Goal: Transaction & Acquisition: Book appointment/travel/reservation

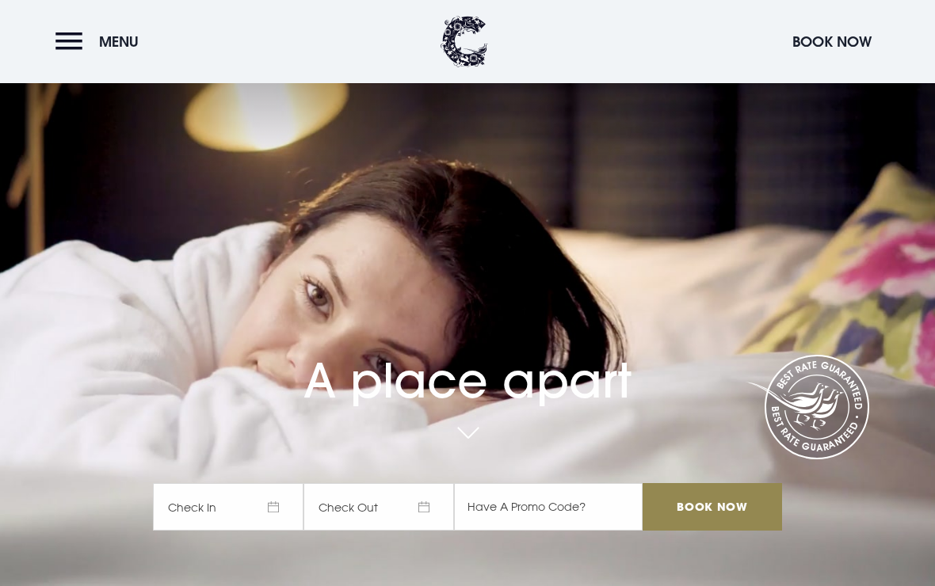
click at [69, 42] on button "Menu" at bounding box center [100, 42] width 91 height 34
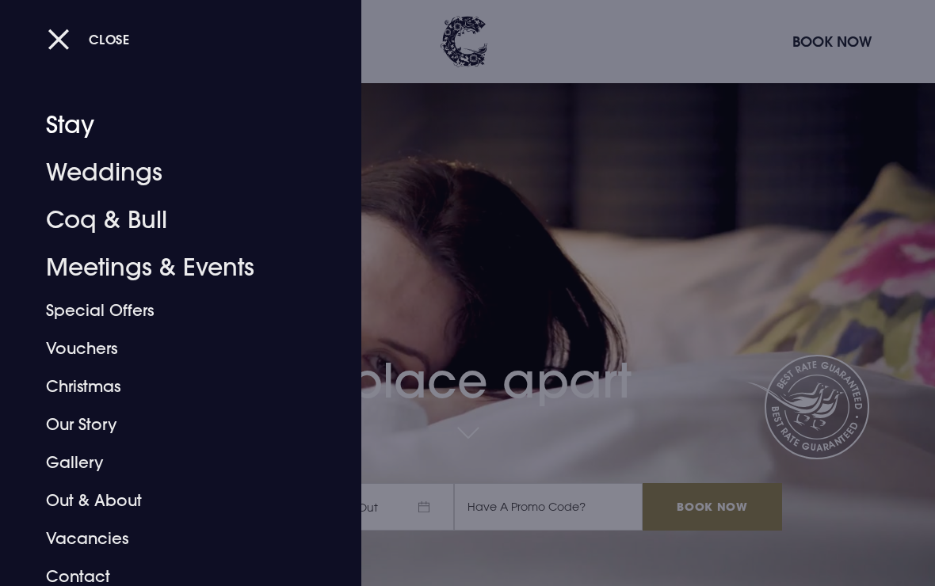
click at [83, 127] on link "Stay" at bounding box center [170, 125] width 248 height 48
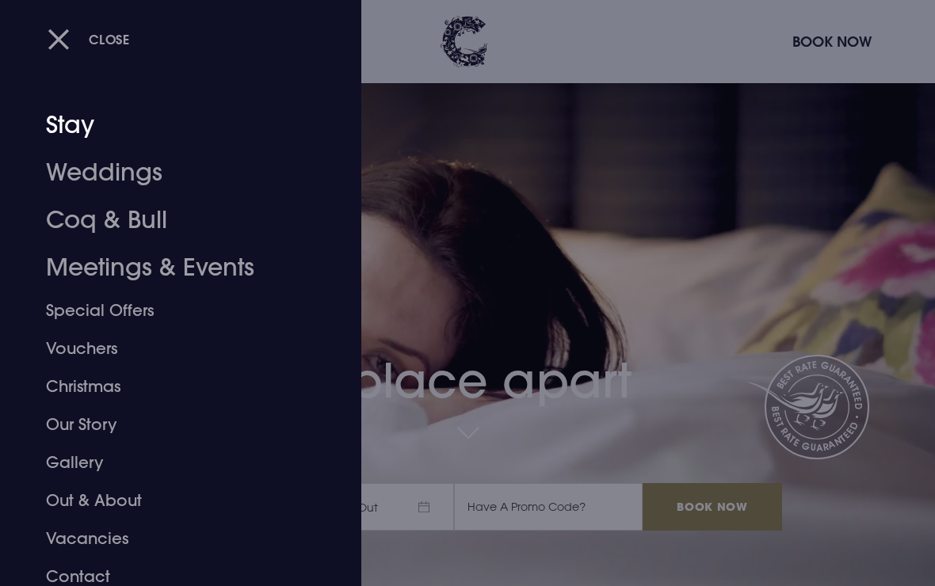
click at [86, 123] on link "Stay" at bounding box center [170, 125] width 248 height 48
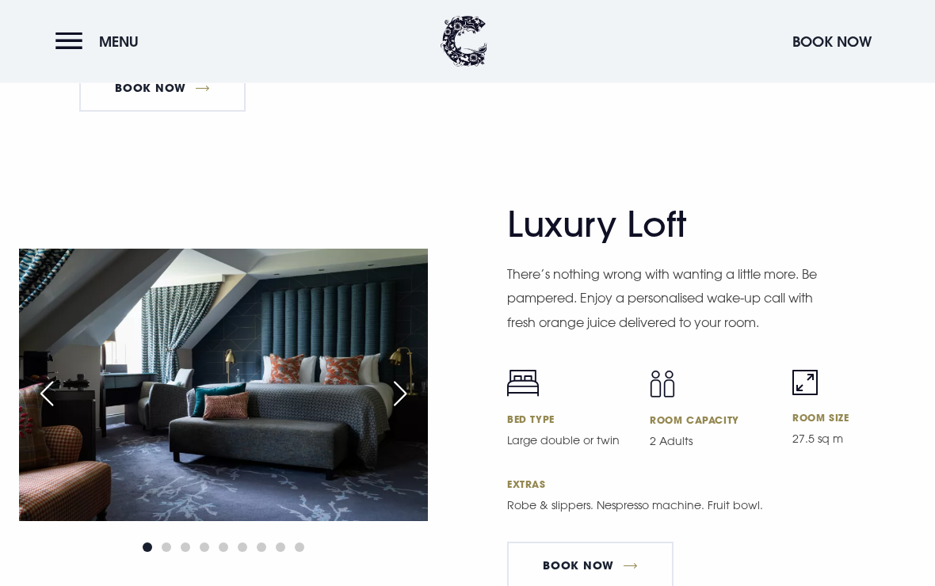
scroll to position [3653, 0]
click at [319, 418] on img at bounding box center [223, 385] width 409 height 273
click at [304, 385] on img at bounding box center [223, 385] width 409 height 273
click at [391, 411] on div "Next slide" at bounding box center [400, 393] width 40 height 35
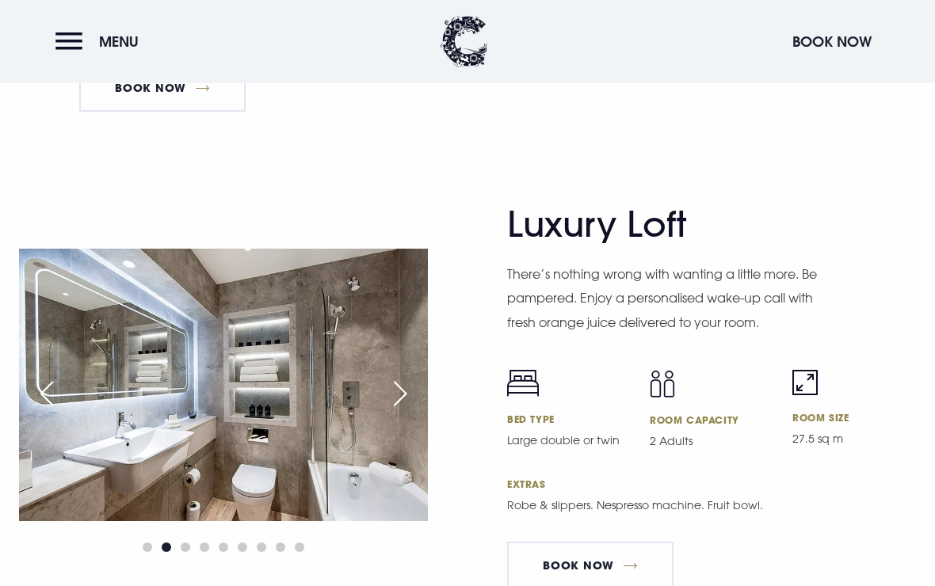
click at [395, 411] on div "Next slide" at bounding box center [400, 393] width 40 height 35
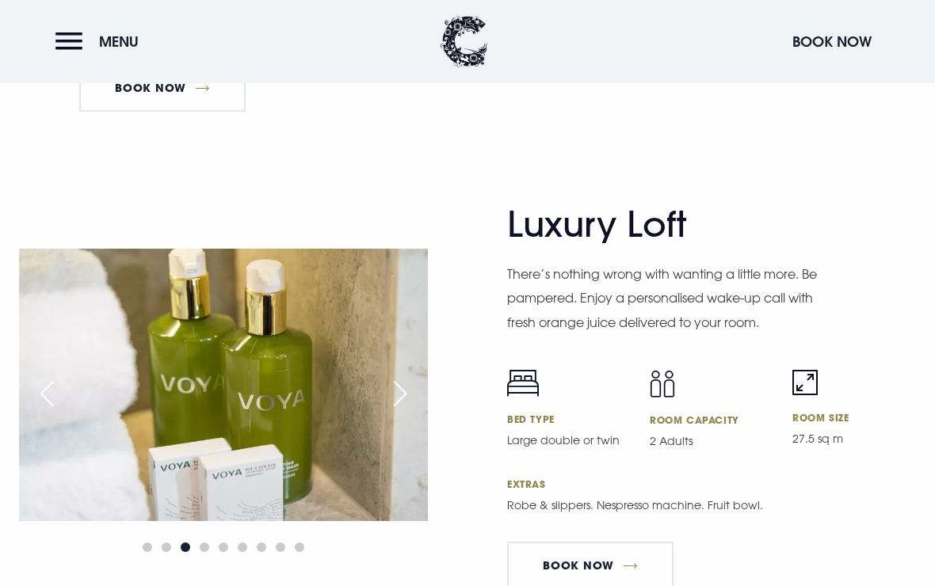
click at [395, 411] on div "Next slide" at bounding box center [400, 393] width 40 height 35
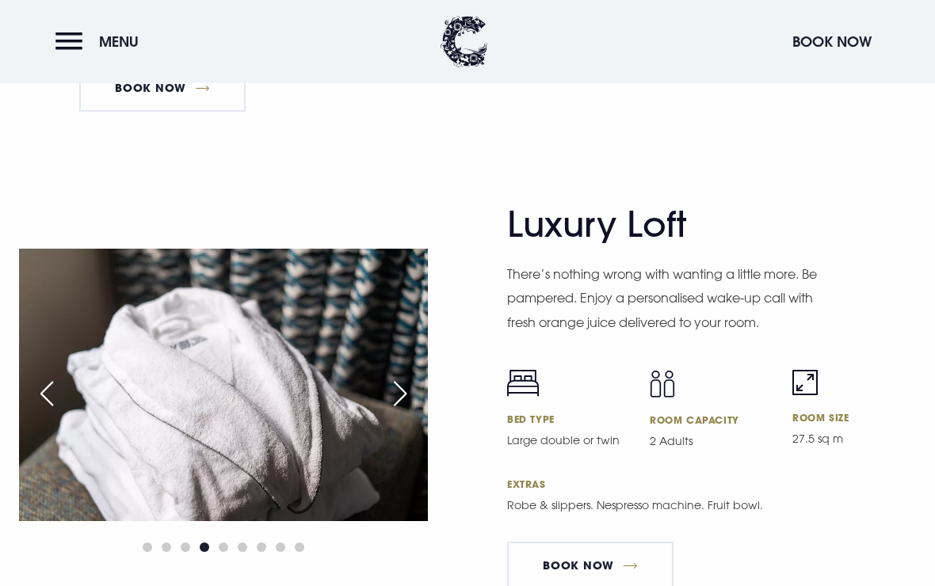
click at [402, 408] on div "Next slide" at bounding box center [400, 393] width 40 height 35
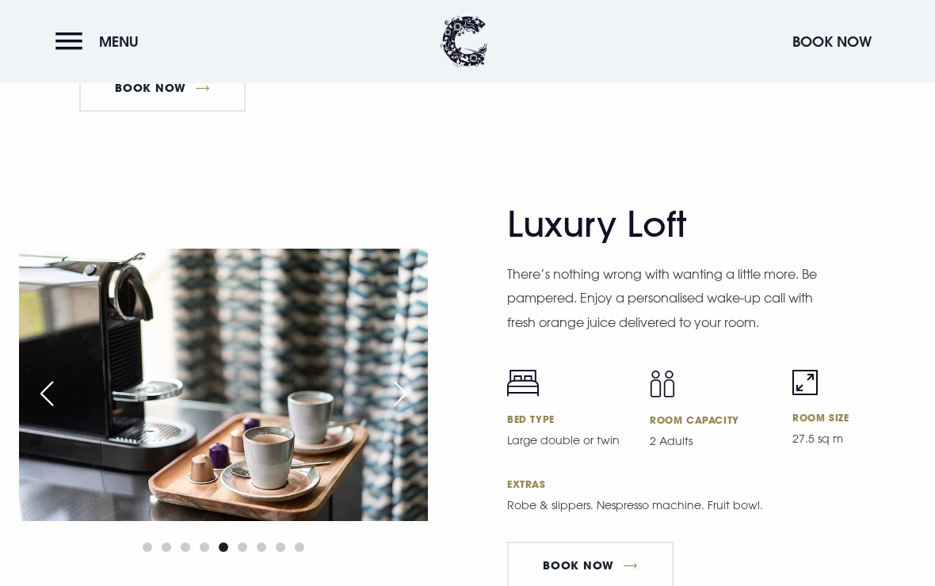
click at [398, 411] on div "Next slide" at bounding box center [400, 393] width 40 height 35
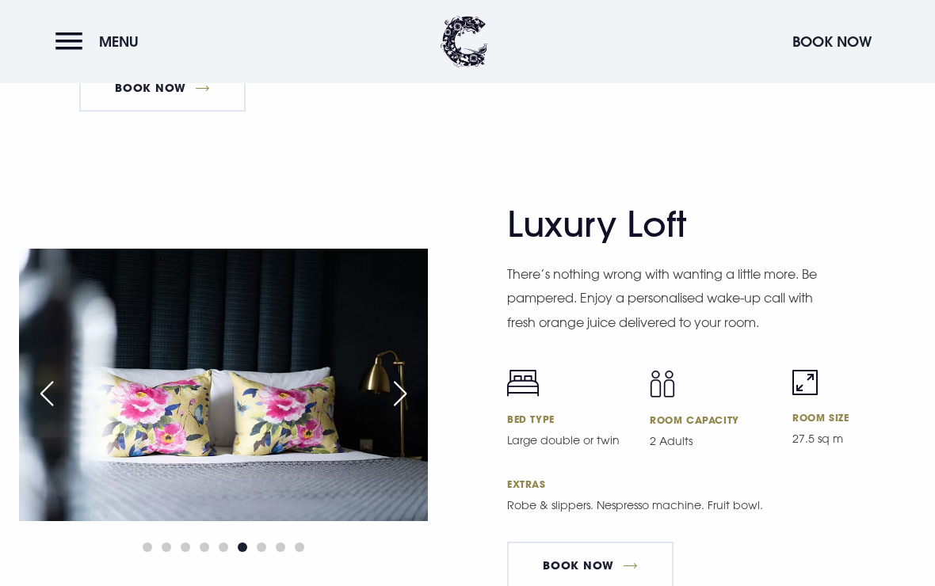
click at [393, 411] on div "Next slide" at bounding box center [400, 393] width 40 height 35
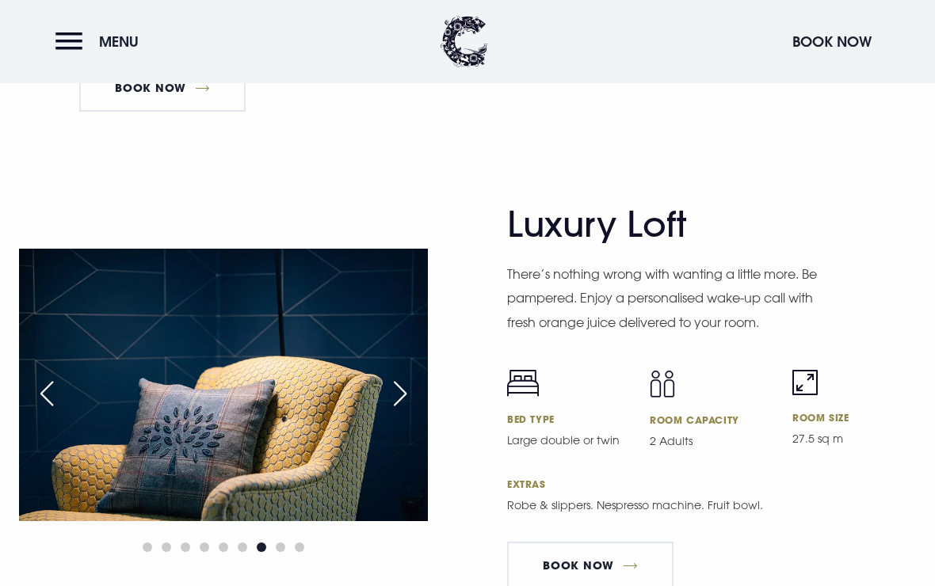
click at [399, 411] on div "Next slide" at bounding box center [400, 393] width 40 height 35
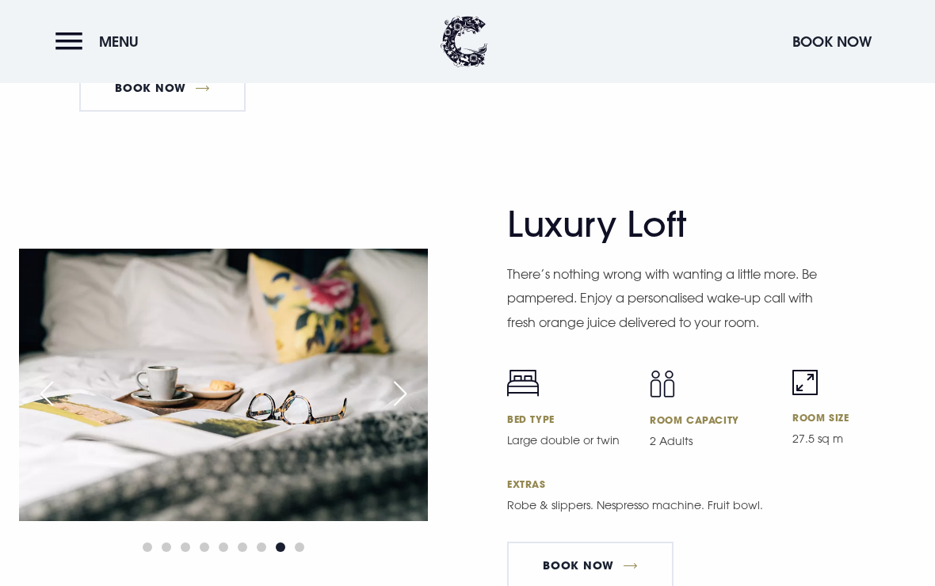
click at [389, 411] on div "Next slide" at bounding box center [400, 393] width 40 height 35
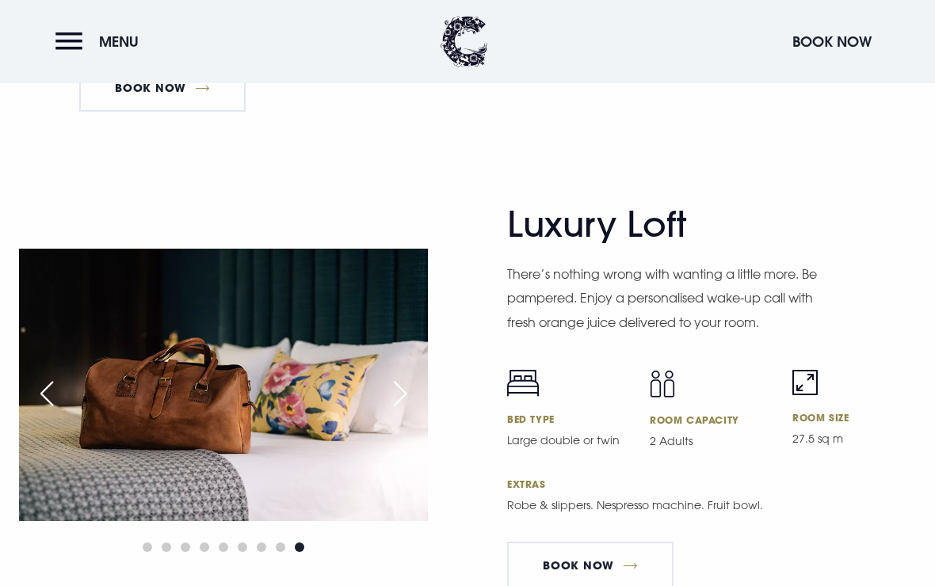
click at [398, 409] on div "Next slide" at bounding box center [400, 393] width 40 height 35
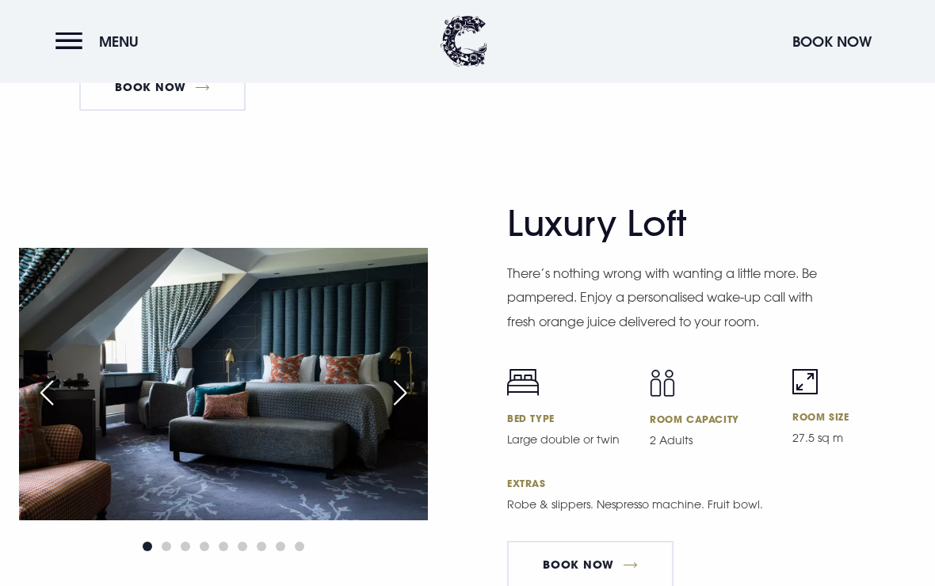
scroll to position [3650, 0]
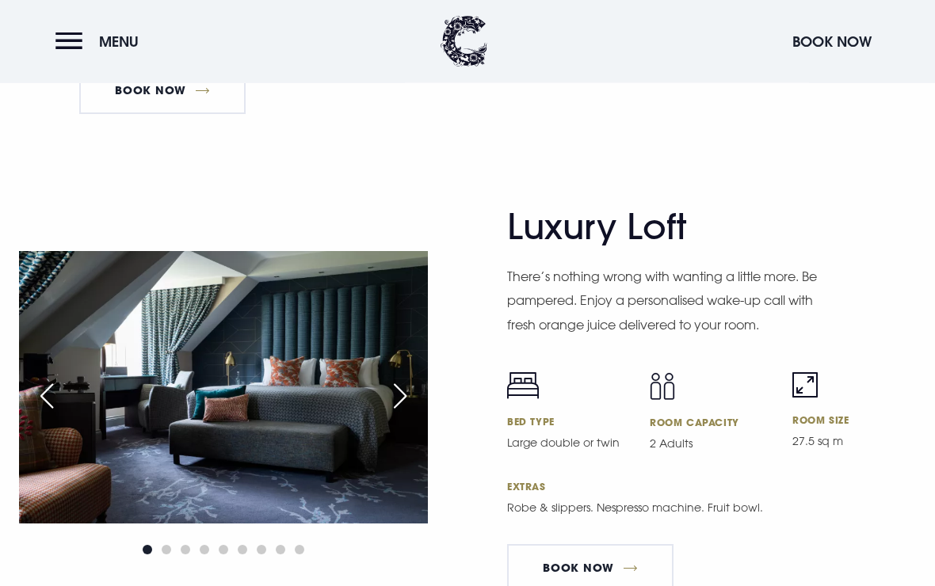
click at [282, 457] on img at bounding box center [223, 388] width 409 height 273
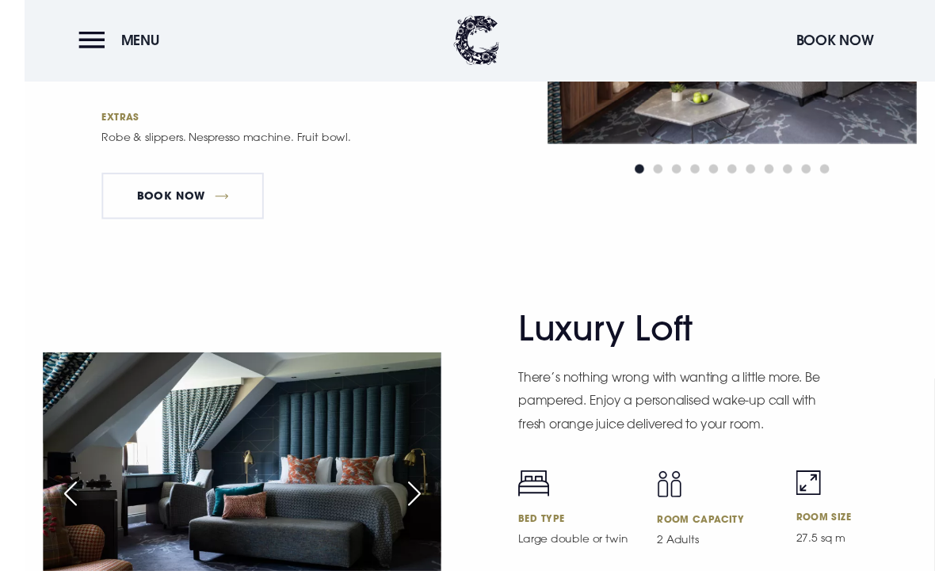
scroll to position [3570, 0]
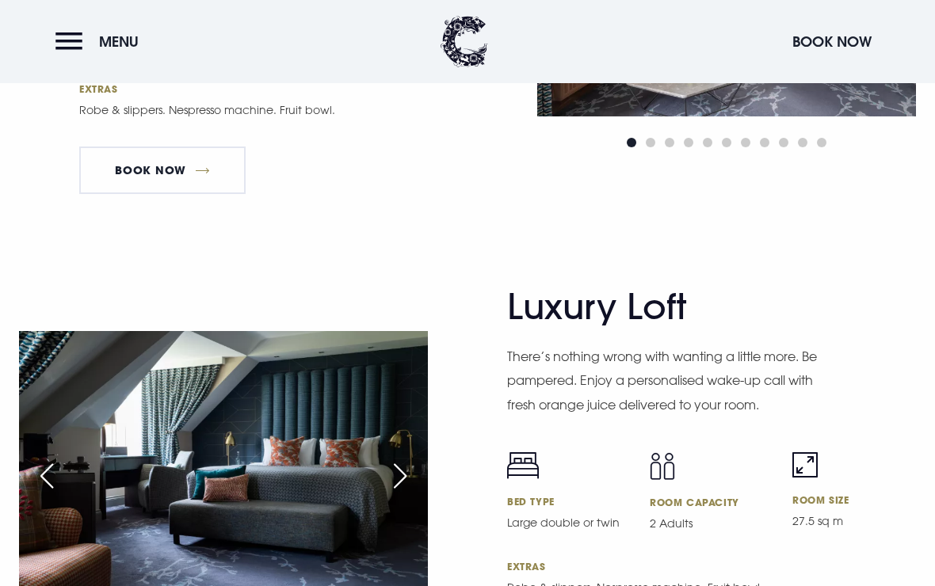
click at [399, 494] on div "Next slide" at bounding box center [400, 476] width 40 height 35
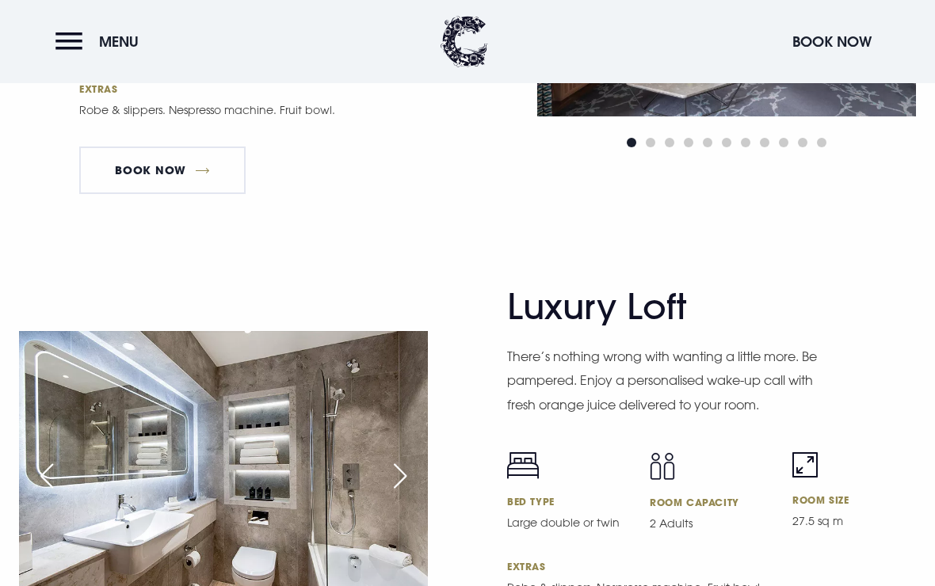
click at [403, 494] on div "Next slide" at bounding box center [400, 476] width 40 height 35
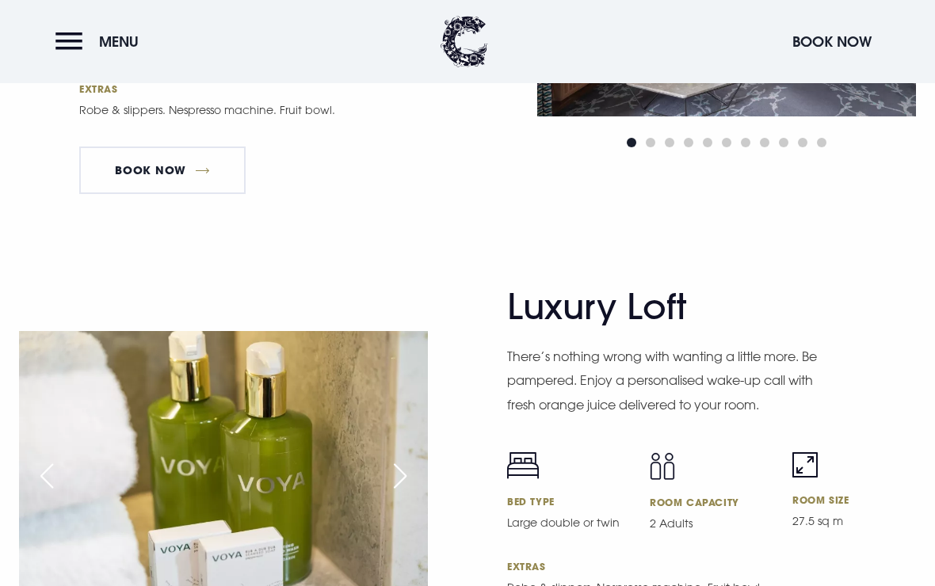
click at [399, 494] on div "Next slide" at bounding box center [400, 476] width 40 height 35
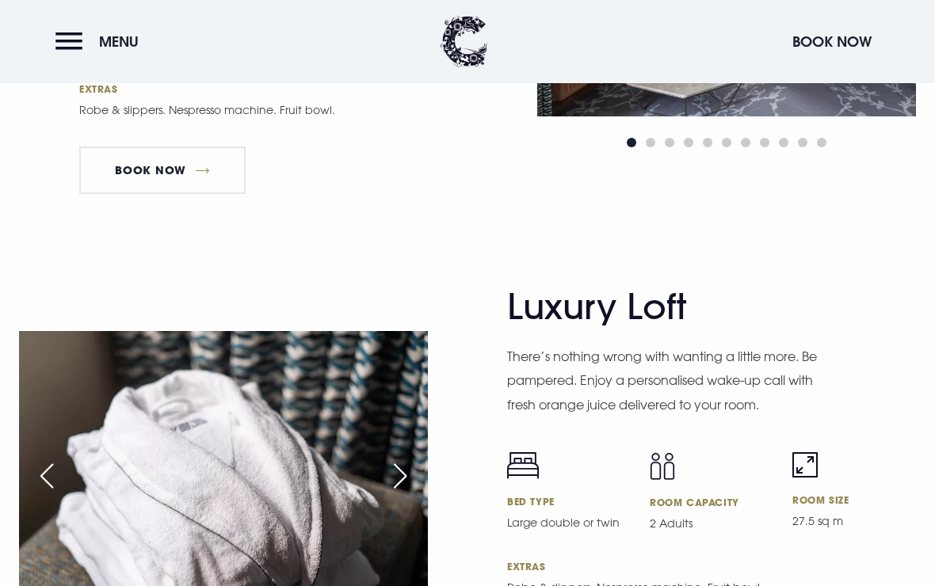
click at [405, 494] on div "Next slide" at bounding box center [400, 476] width 40 height 35
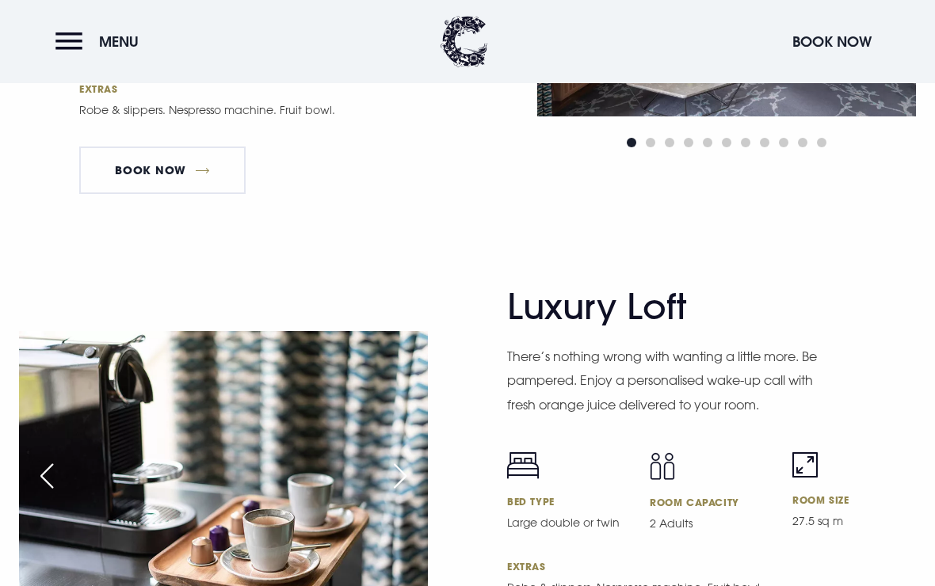
click at [399, 490] on div "Next slide" at bounding box center [400, 476] width 40 height 35
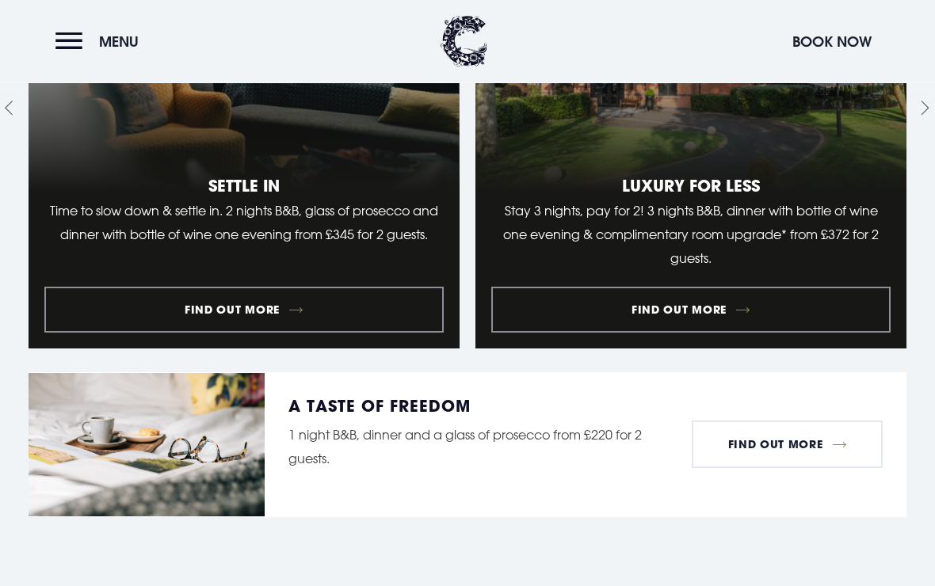
scroll to position [1550, 0]
click at [255, 330] on link "1 of 9" at bounding box center [244, 108] width 431 height 481
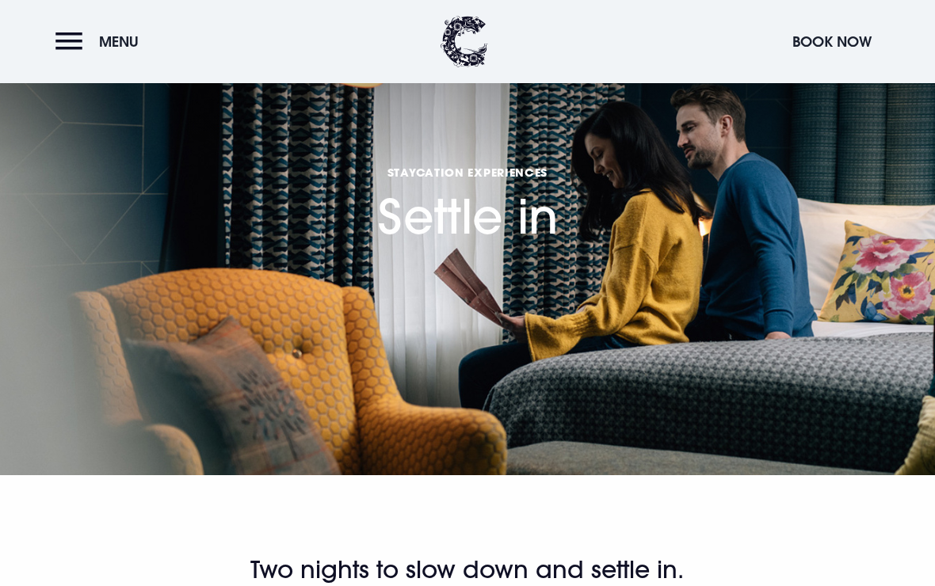
click at [69, 45] on button "Menu" at bounding box center [100, 42] width 91 height 34
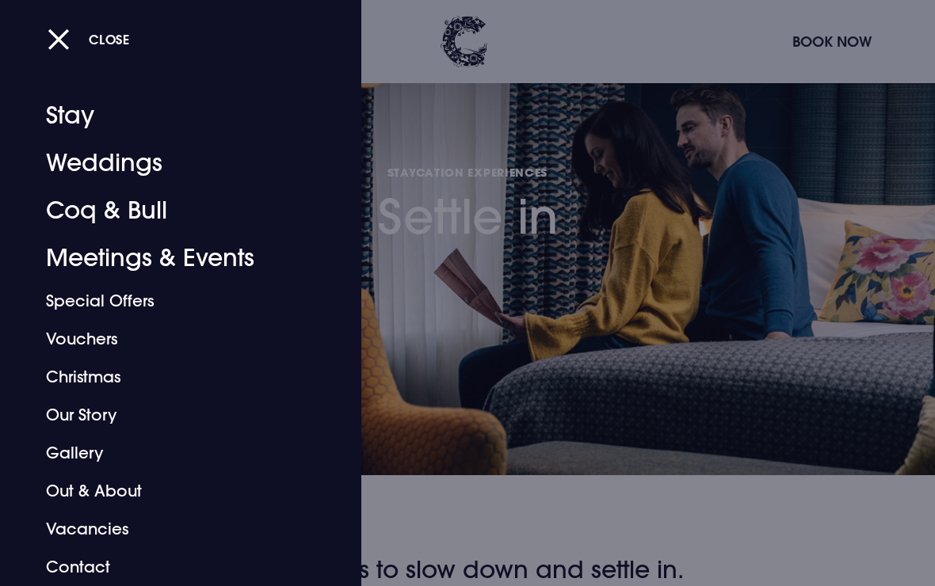
scroll to position [10, 0]
click at [138, 488] on link "Out & About" at bounding box center [170, 491] width 248 height 38
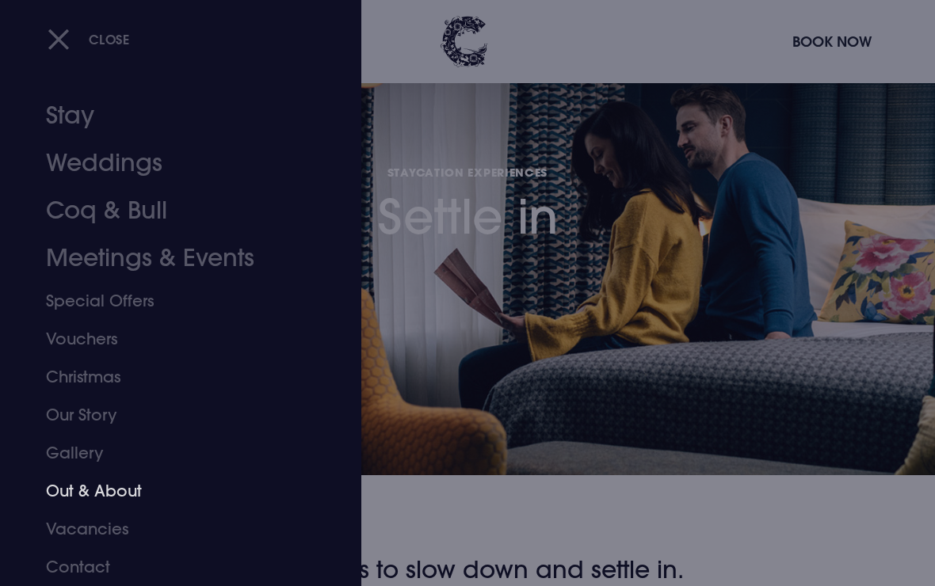
click at [87, 448] on link "Gallery" at bounding box center [170, 453] width 248 height 38
click at [83, 109] on link "Stay" at bounding box center [170, 116] width 248 height 48
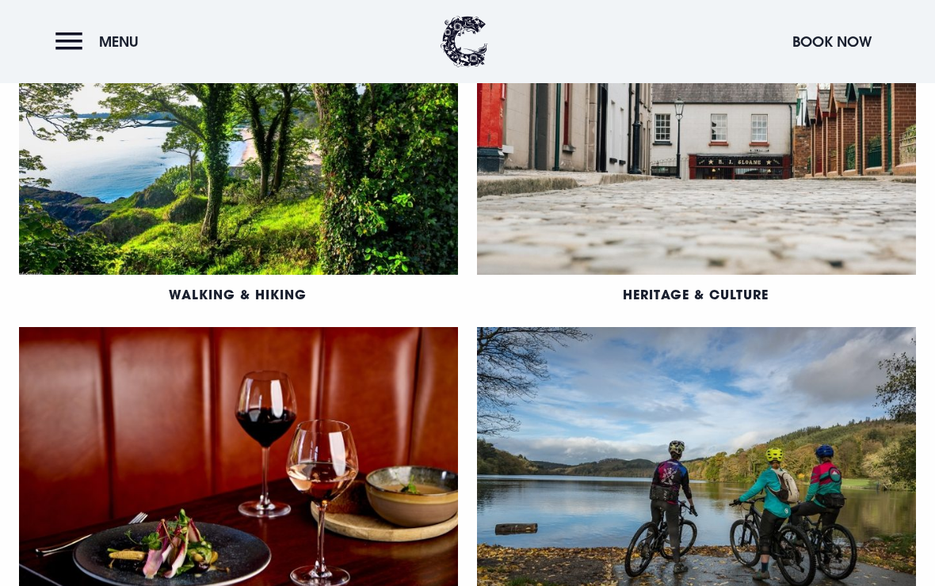
scroll to position [834, 0]
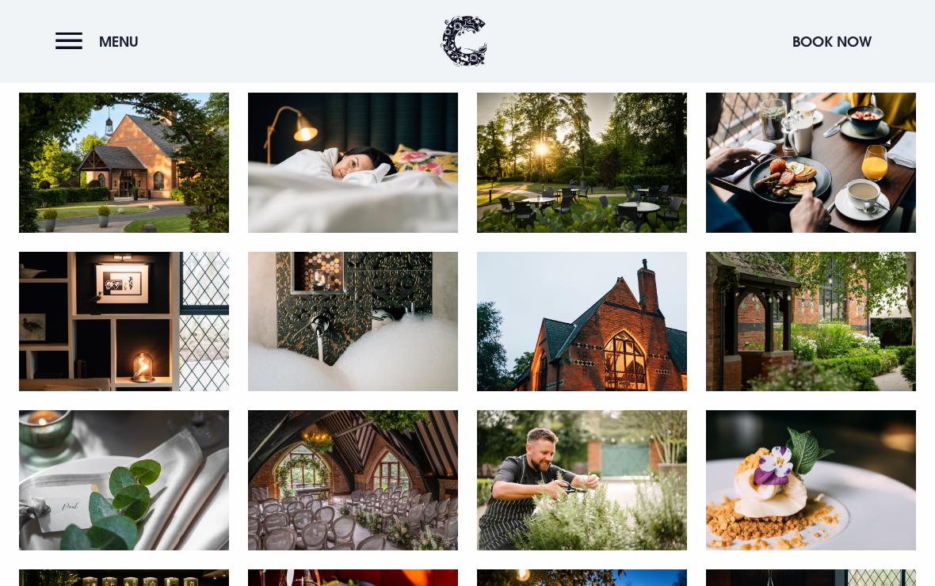
scroll to position [687, 0]
click at [135, 163] on img at bounding box center [124, 163] width 210 height 140
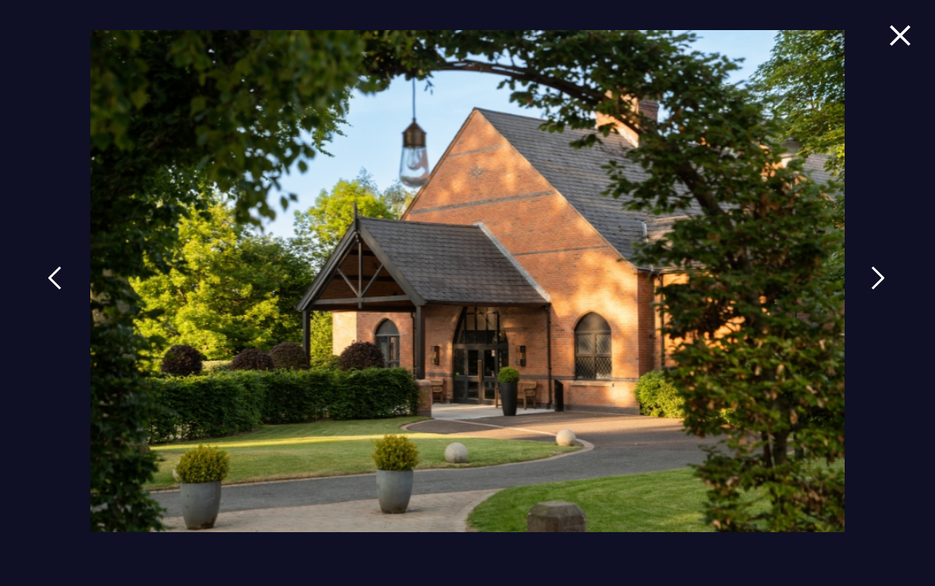
click at [872, 298] on link at bounding box center [878, 290] width 40 height 73
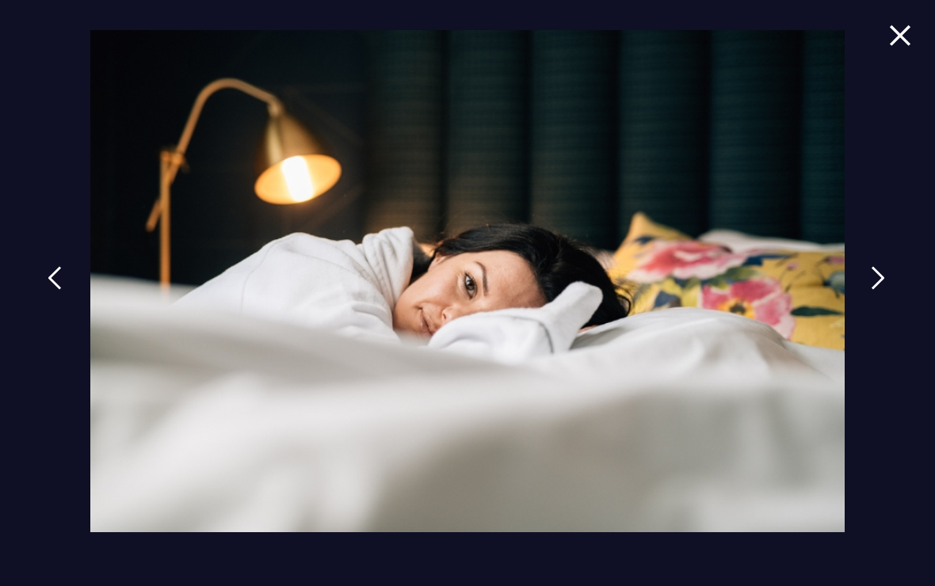
click at [879, 290] on img at bounding box center [878, 278] width 14 height 24
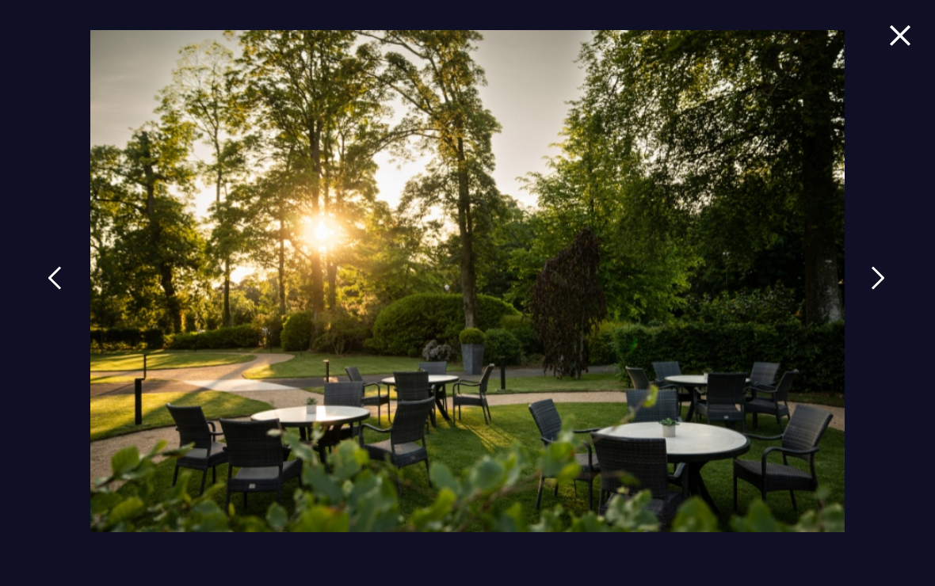
click at [873, 296] on link at bounding box center [878, 290] width 40 height 73
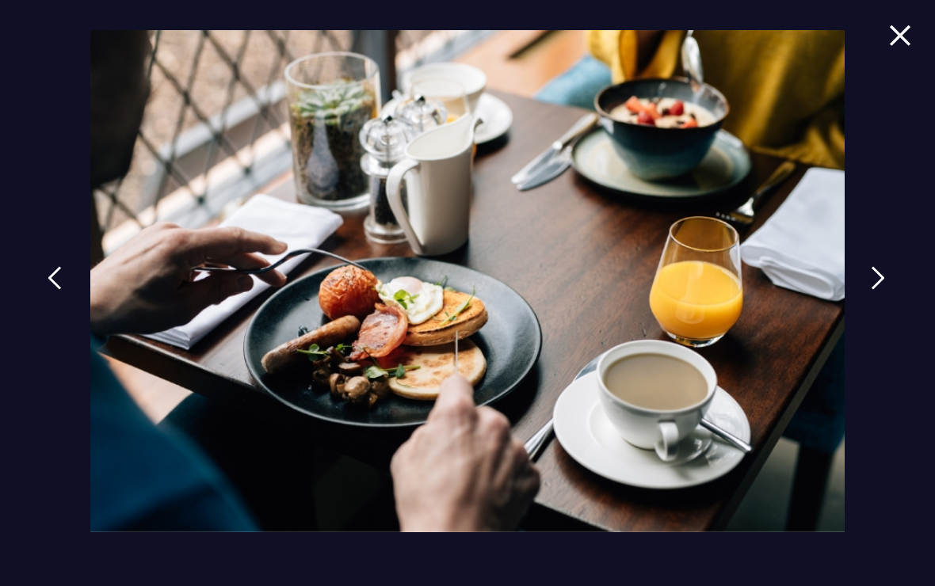
click at [883, 290] on img at bounding box center [878, 278] width 14 height 24
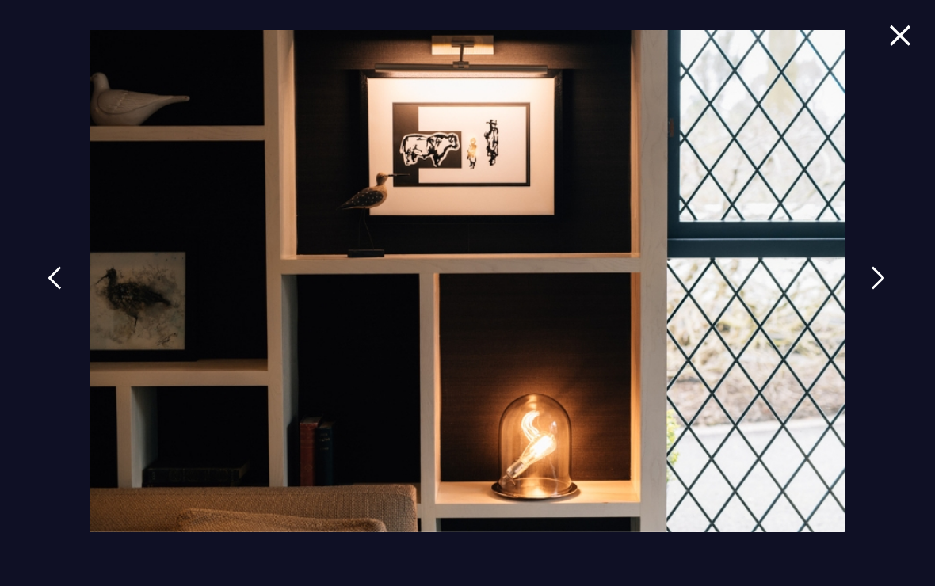
click at [883, 290] on img at bounding box center [878, 278] width 14 height 24
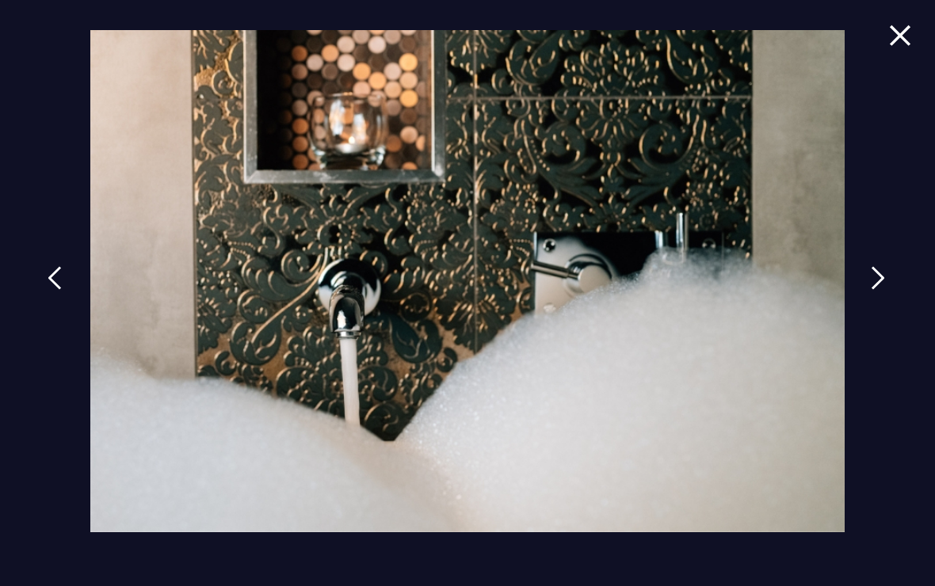
click at [884, 289] on img at bounding box center [878, 278] width 14 height 24
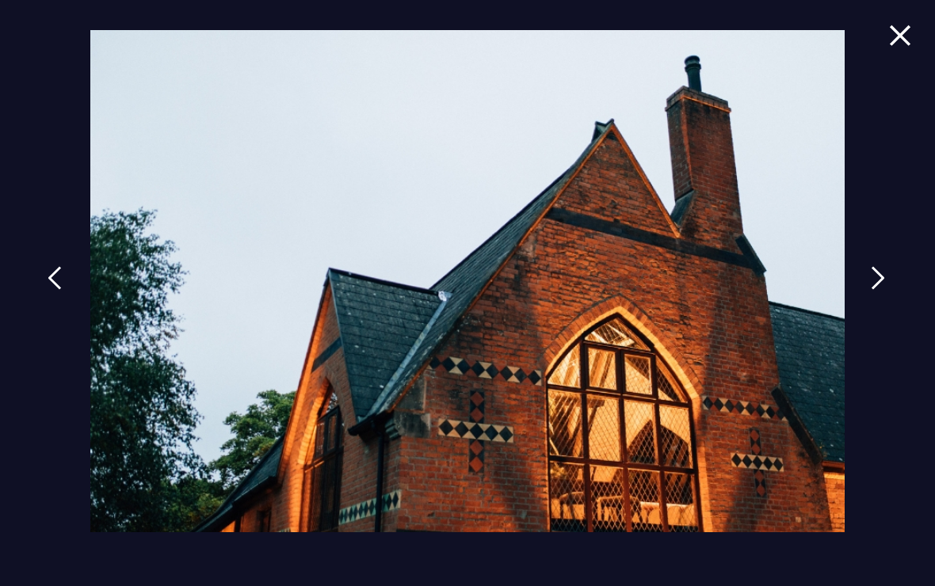
click at [880, 290] on img at bounding box center [878, 278] width 14 height 24
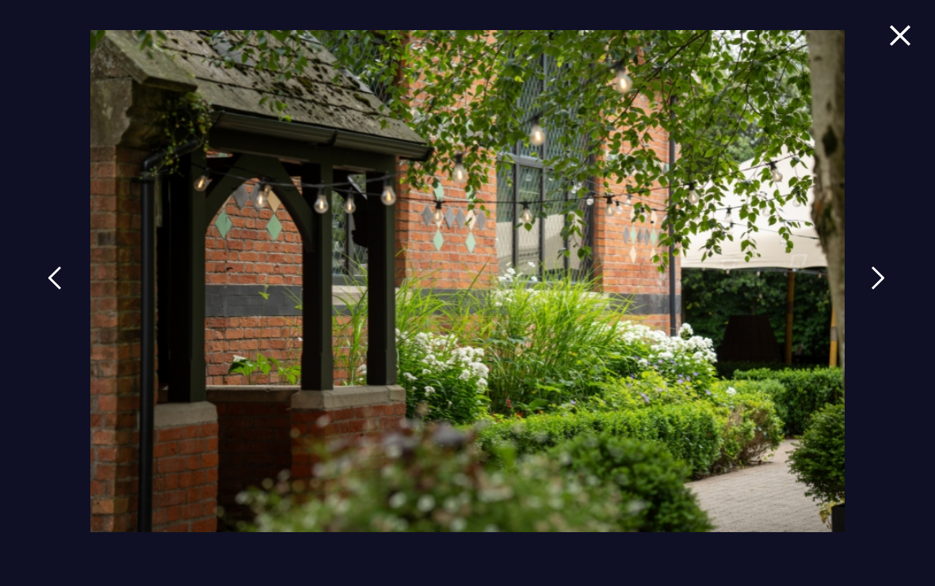
click at [883, 290] on img at bounding box center [878, 278] width 14 height 24
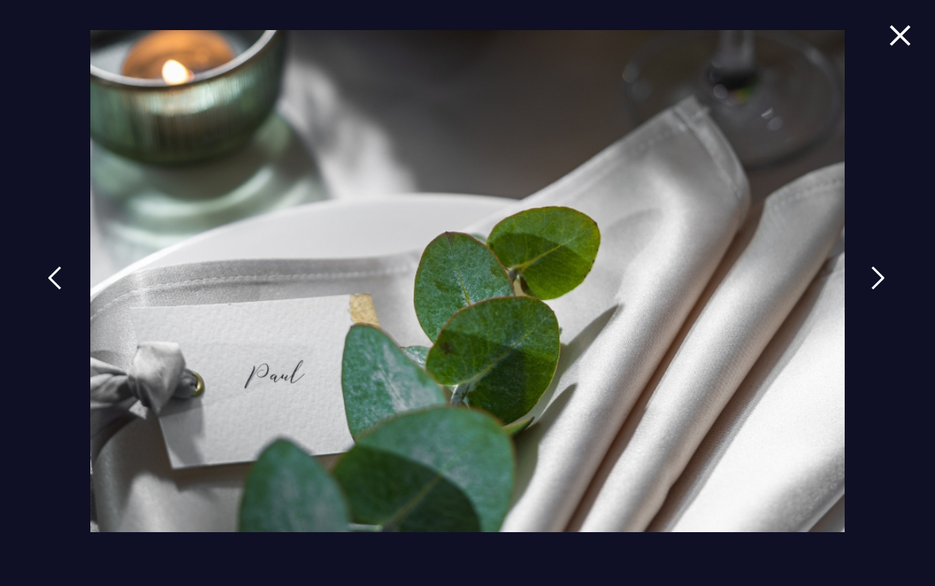
click at [880, 290] on img at bounding box center [878, 278] width 14 height 24
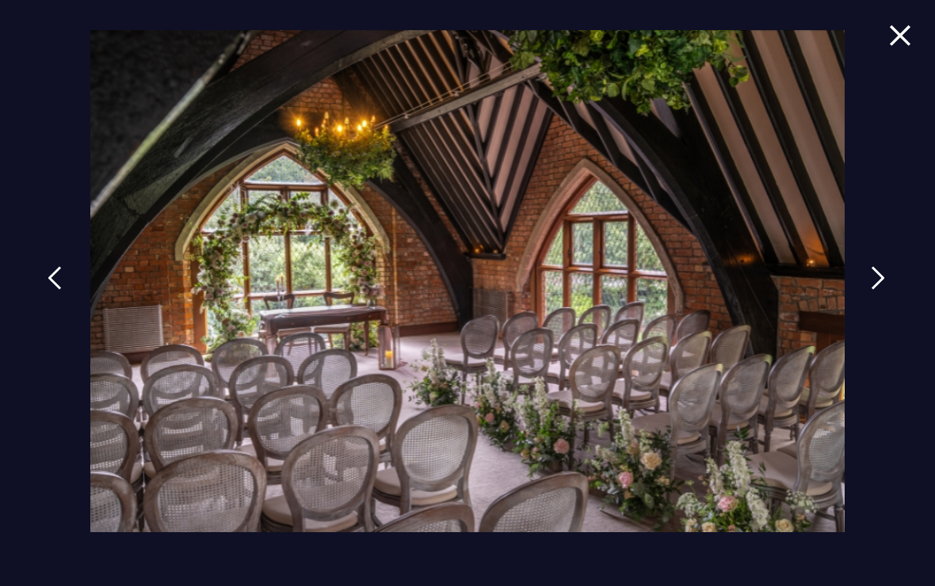
click at [875, 298] on link at bounding box center [878, 290] width 40 height 73
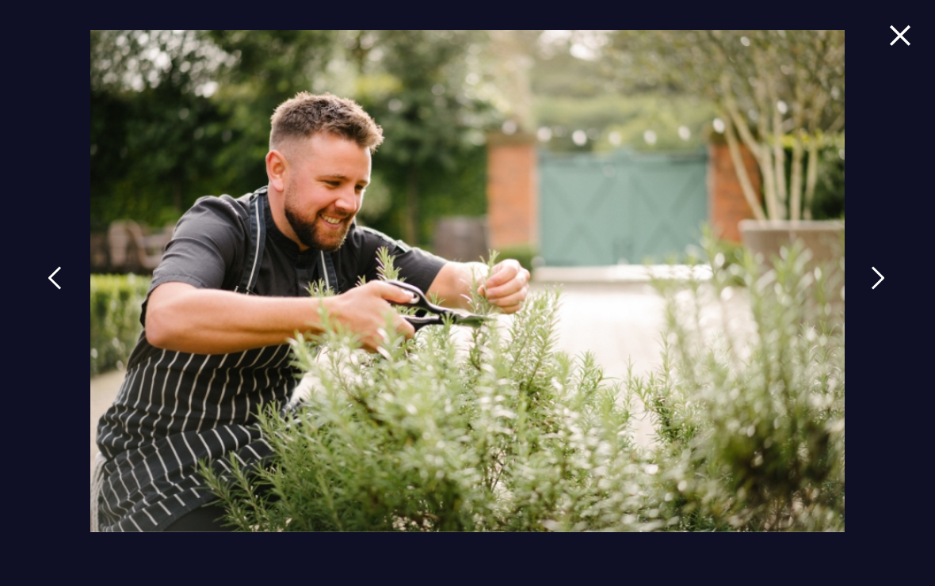
click at [873, 296] on link at bounding box center [878, 290] width 40 height 73
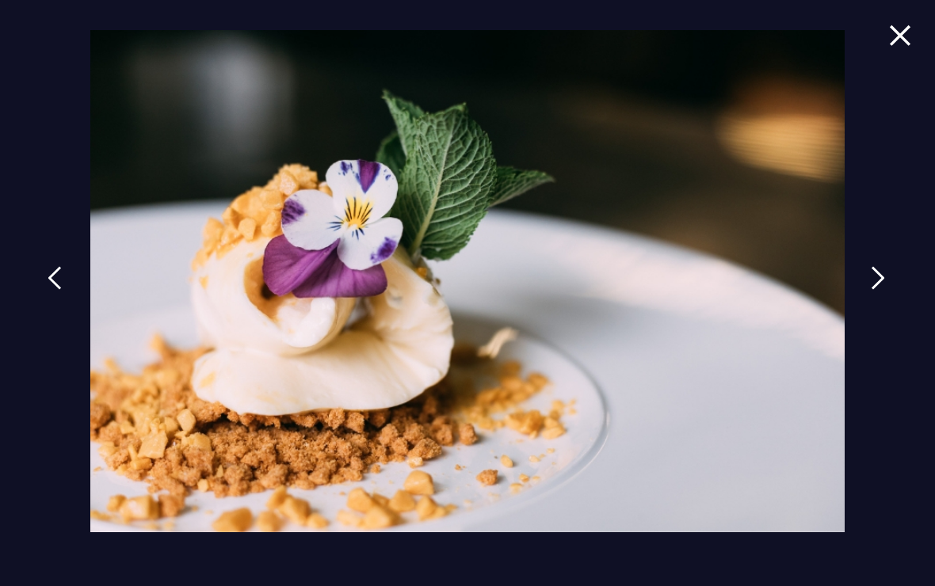
click at [883, 290] on img at bounding box center [878, 278] width 14 height 24
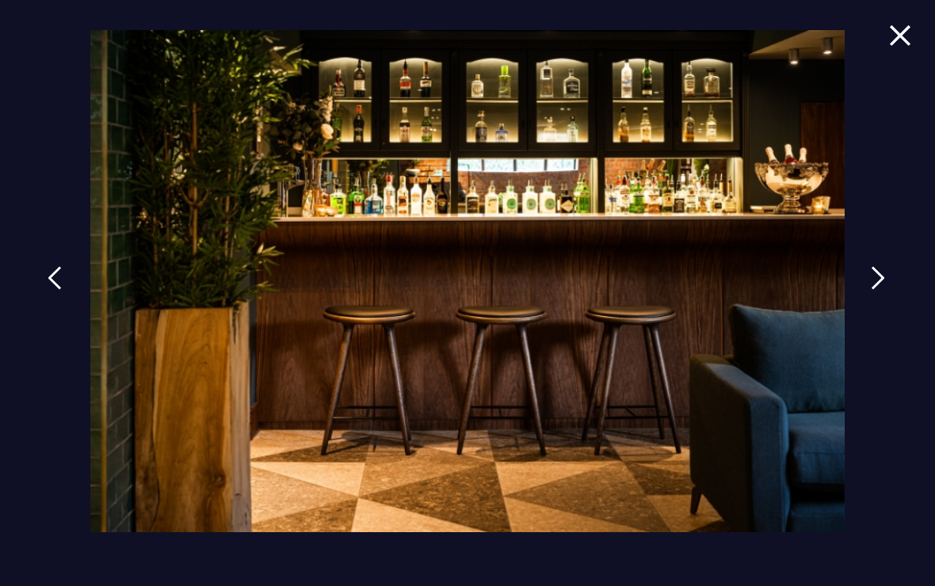
click at [880, 290] on img at bounding box center [878, 278] width 14 height 24
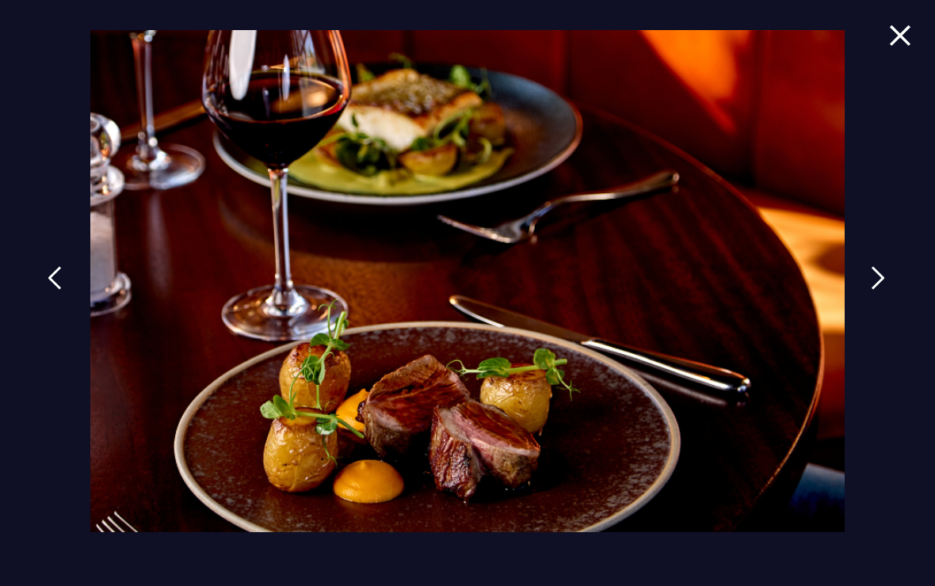
click at [881, 290] on img at bounding box center [878, 278] width 14 height 24
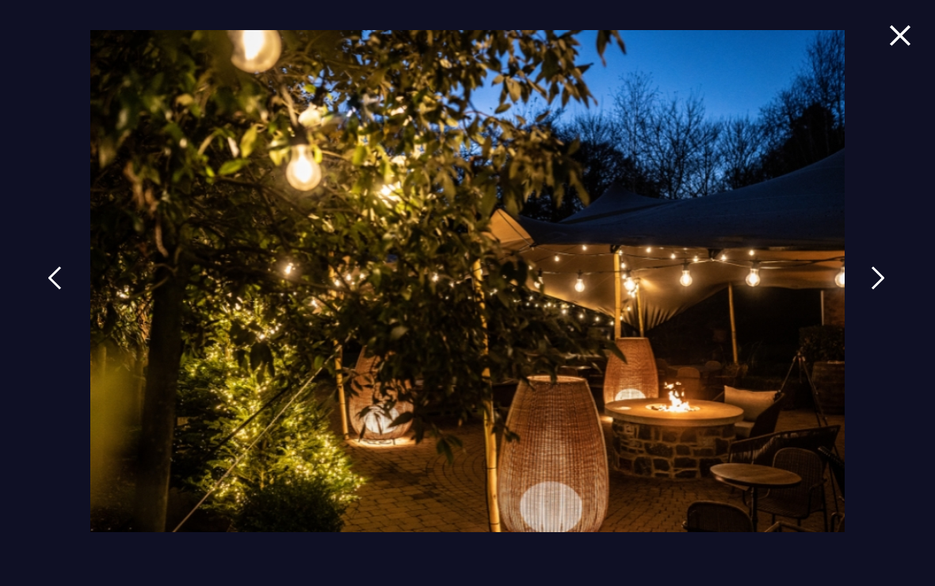
click at [876, 299] on link at bounding box center [878, 290] width 40 height 73
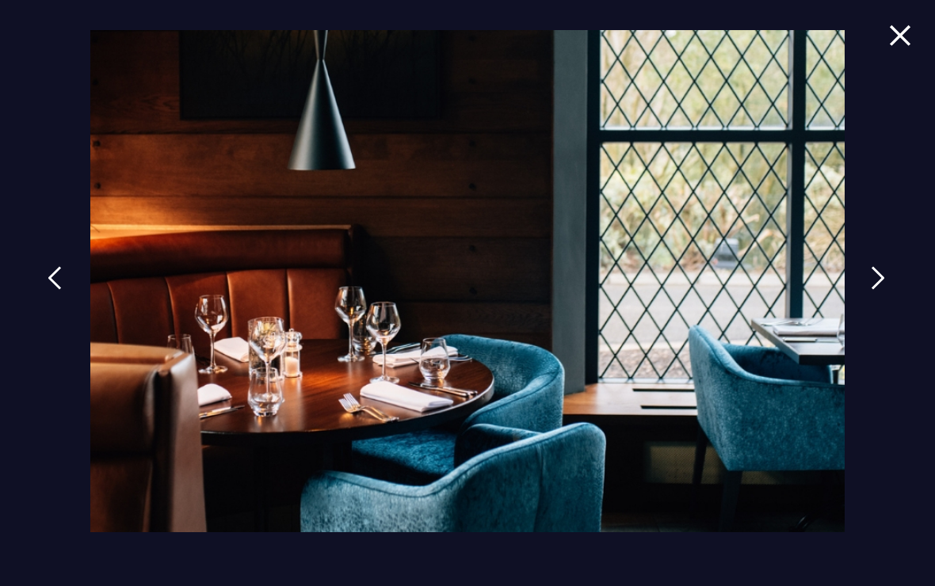
click at [880, 290] on img at bounding box center [878, 278] width 14 height 24
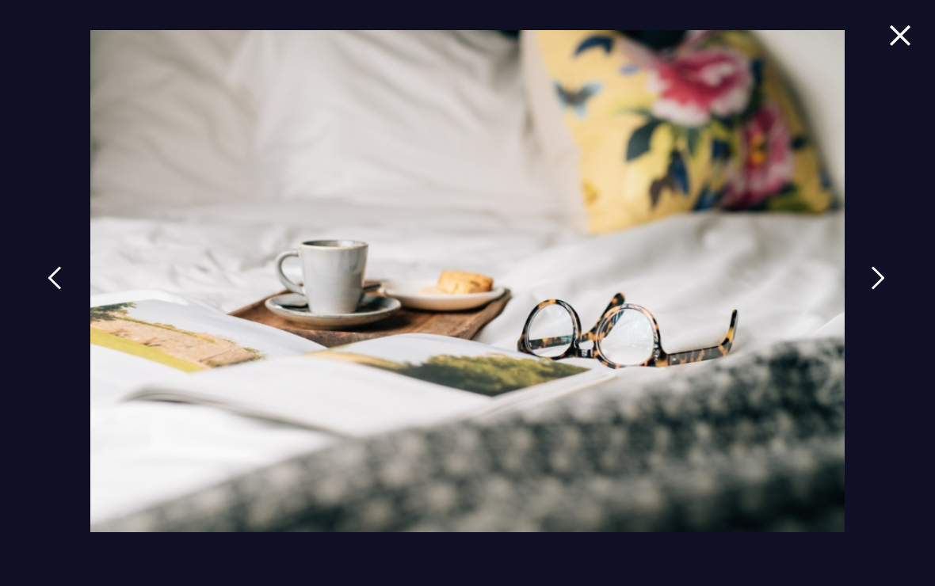
click at [880, 290] on img at bounding box center [878, 278] width 14 height 24
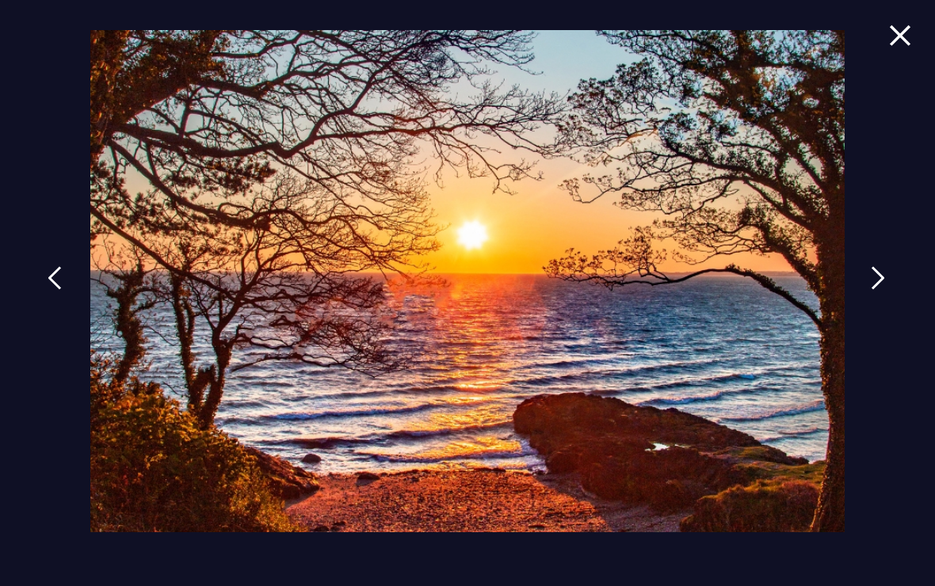
click at [880, 290] on img at bounding box center [878, 278] width 14 height 24
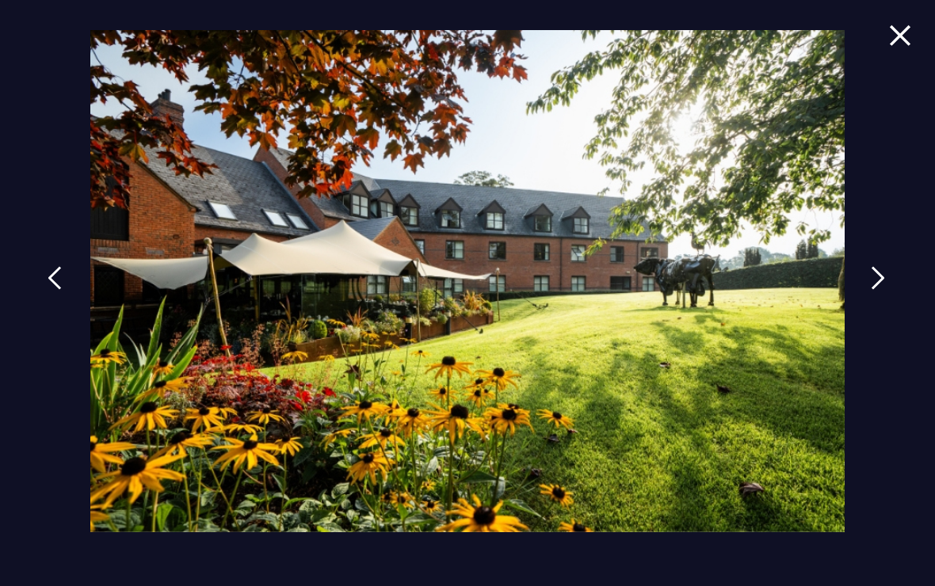
click at [875, 296] on link at bounding box center [878, 290] width 40 height 73
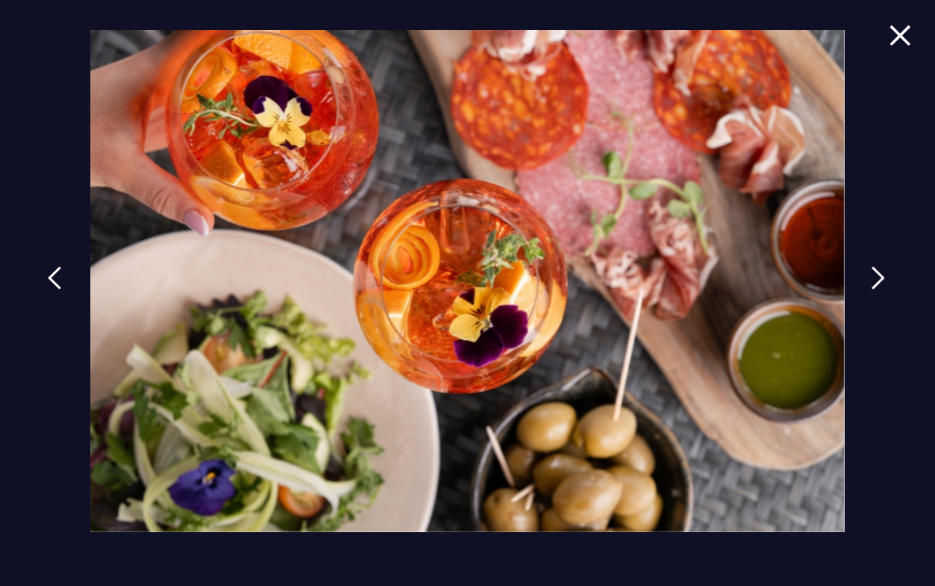
click at [880, 290] on img at bounding box center [878, 278] width 14 height 24
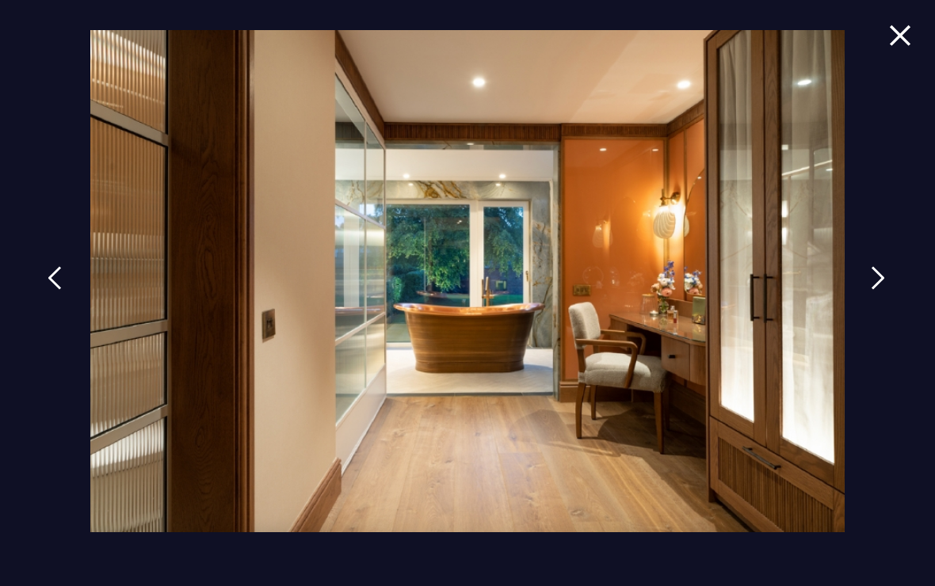
click at [880, 289] on img at bounding box center [878, 278] width 14 height 24
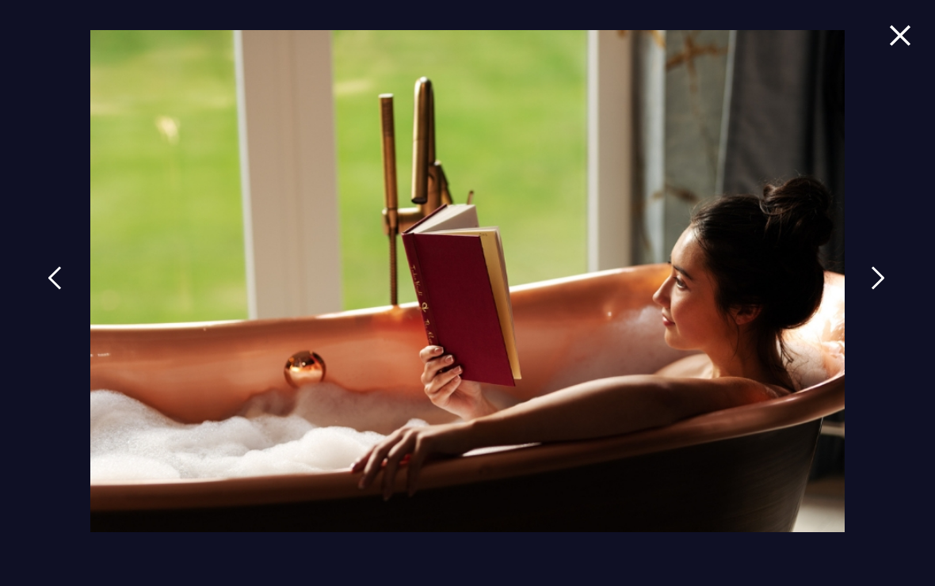
click at [879, 290] on img at bounding box center [878, 278] width 14 height 24
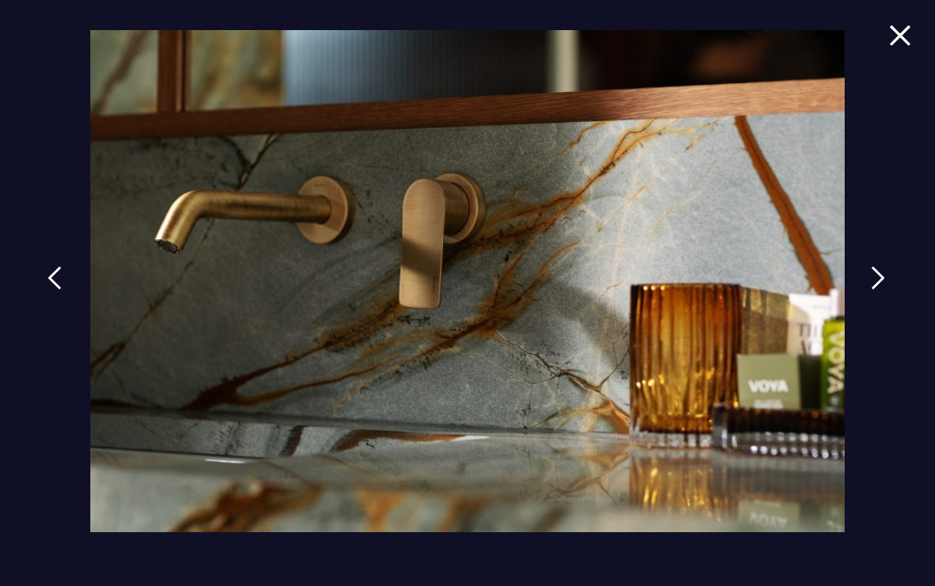
click at [872, 293] on link at bounding box center [878, 290] width 40 height 73
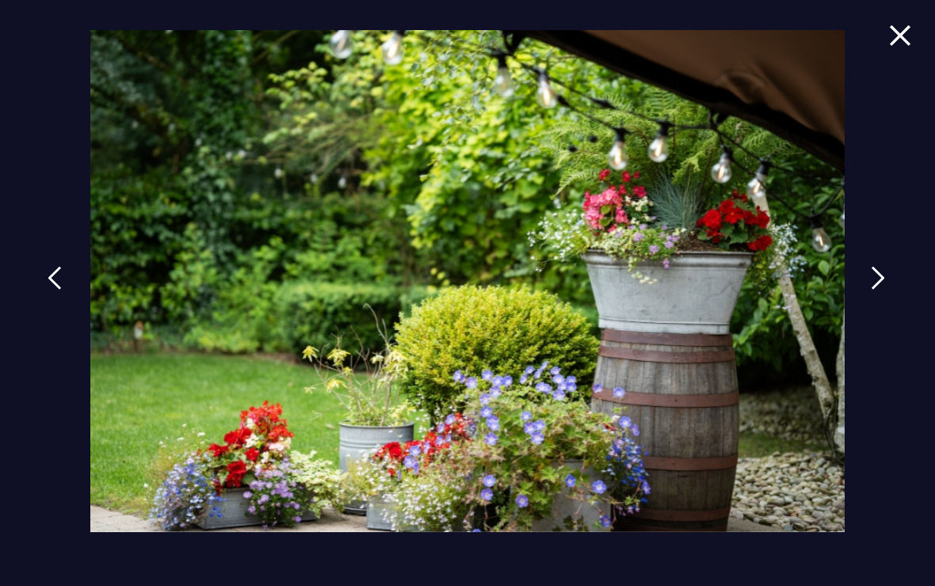
click at [875, 292] on link at bounding box center [878, 290] width 40 height 73
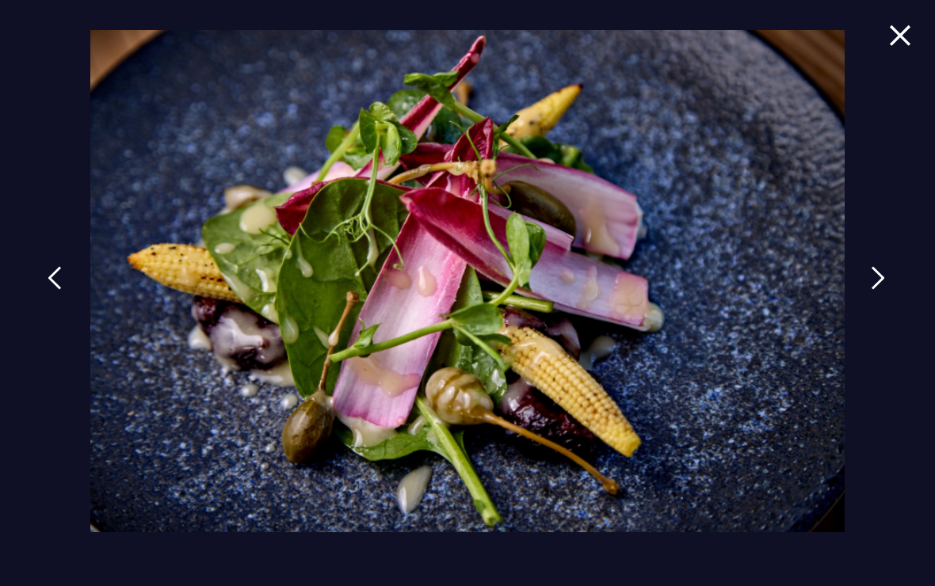
click at [867, 292] on link at bounding box center [878, 290] width 40 height 73
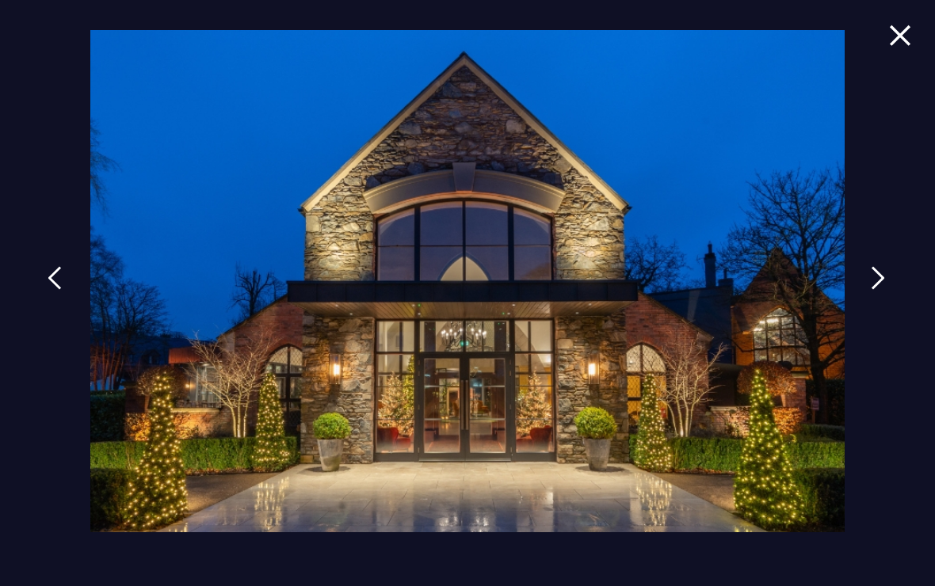
click at [867, 296] on link at bounding box center [878, 290] width 40 height 73
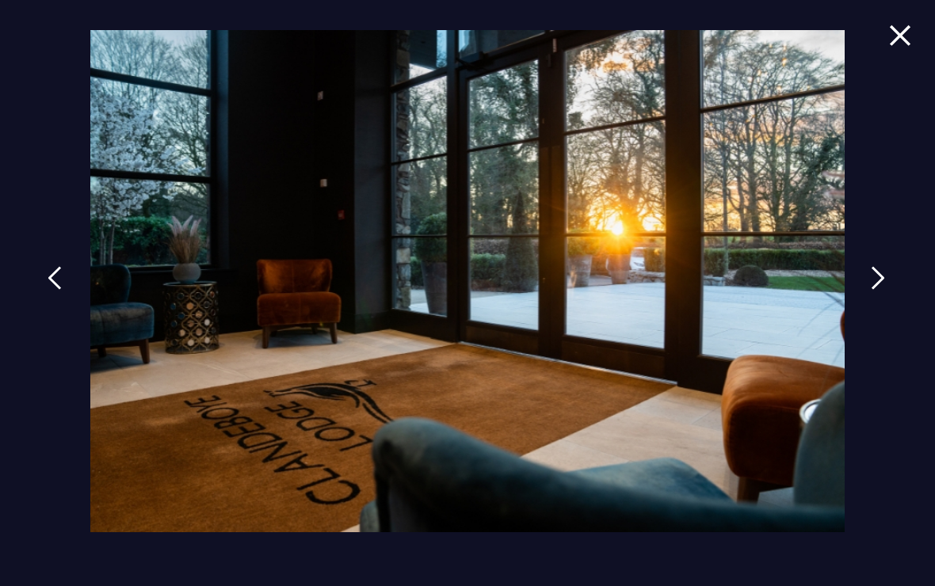
click at [880, 290] on img at bounding box center [878, 278] width 14 height 24
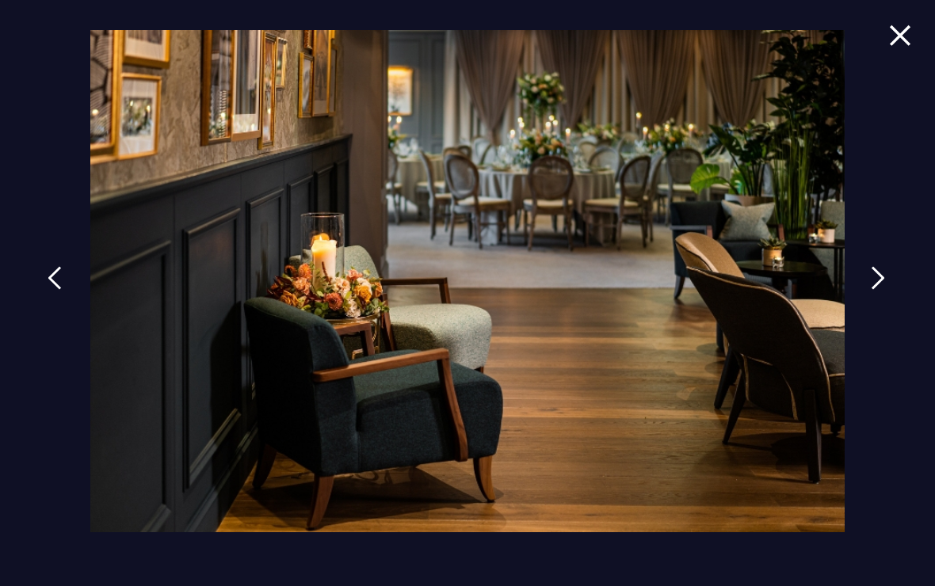
click at [880, 285] on img at bounding box center [878, 278] width 14 height 24
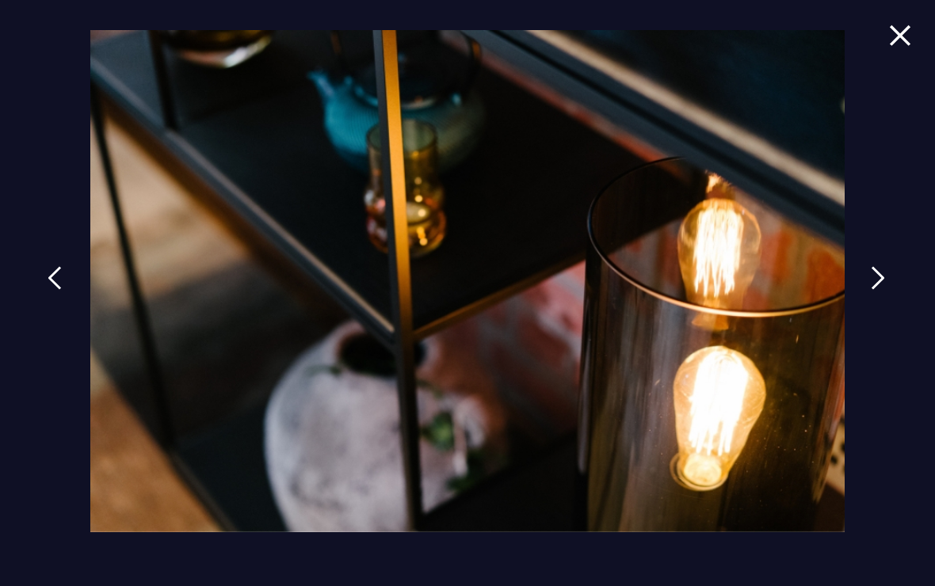
click at [882, 290] on img at bounding box center [878, 278] width 14 height 24
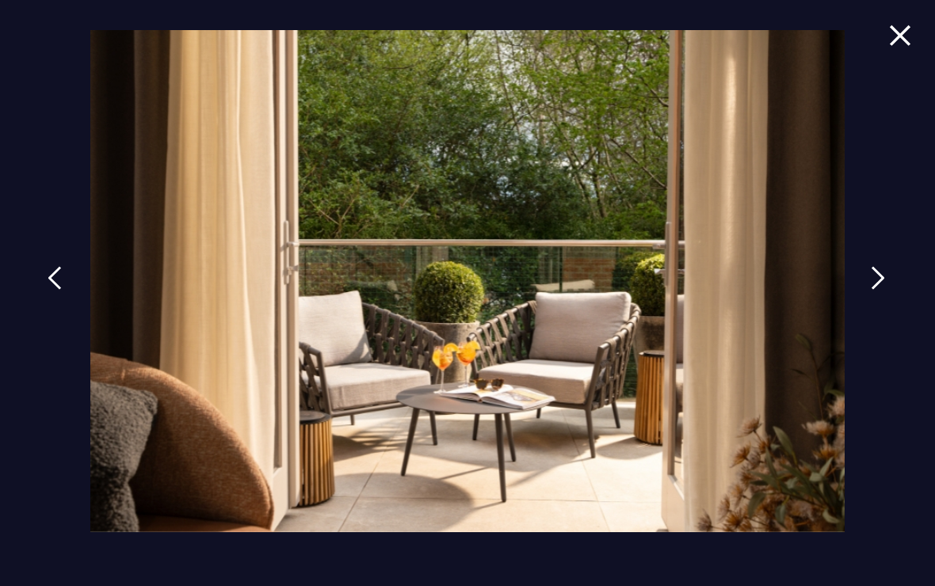
click at [880, 290] on img at bounding box center [878, 278] width 14 height 24
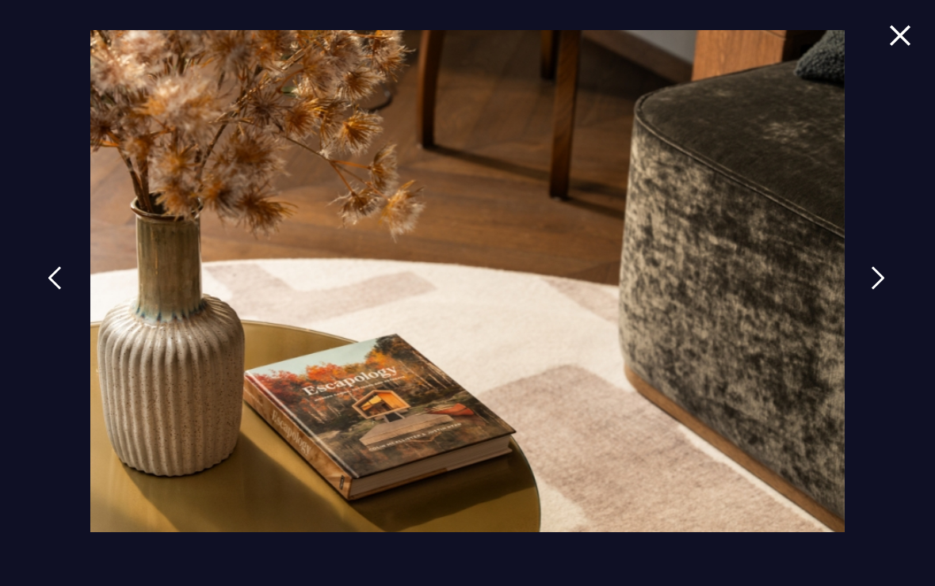
click at [880, 290] on img at bounding box center [878, 278] width 14 height 24
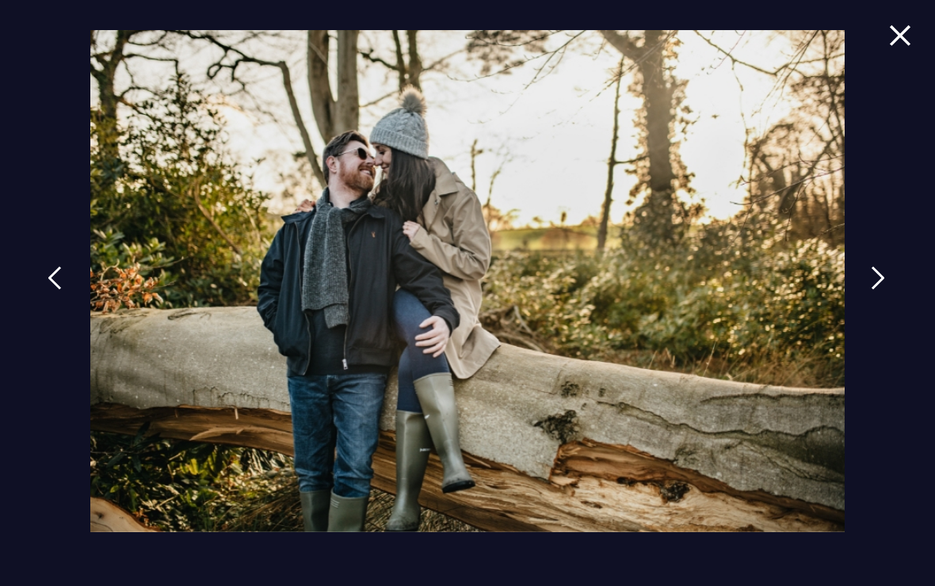
click at [881, 290] on img at bounding box center [878, 278] width 14 height 24
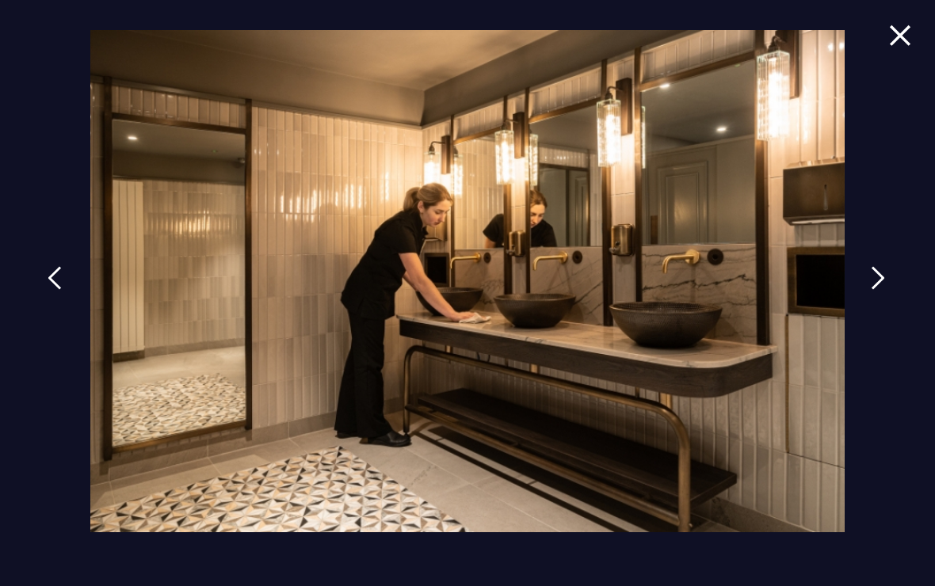
click at [871, 296] on link at bounding box center [878, 290] width 40 height 73
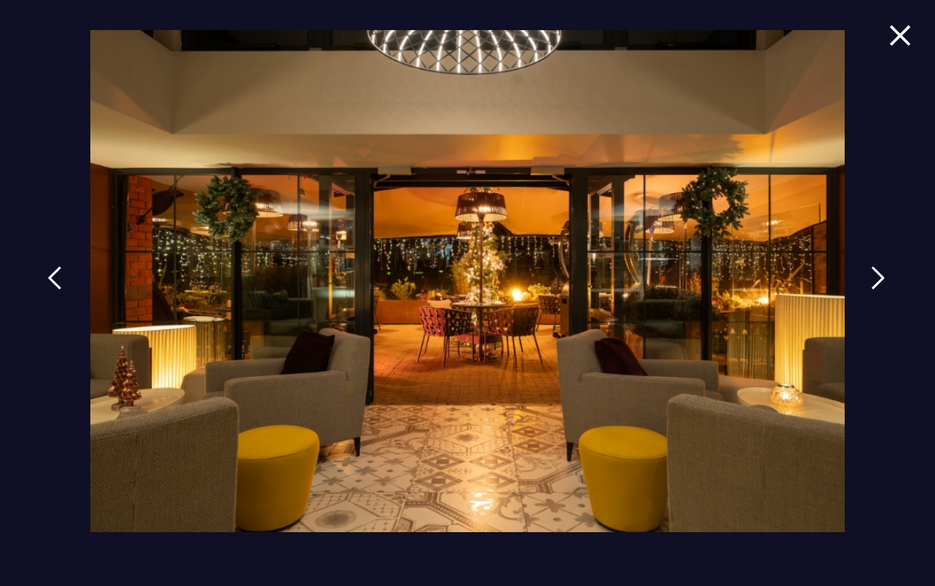
click at [872, 296] on link at bounding box center [878, 290] width 40 height 73
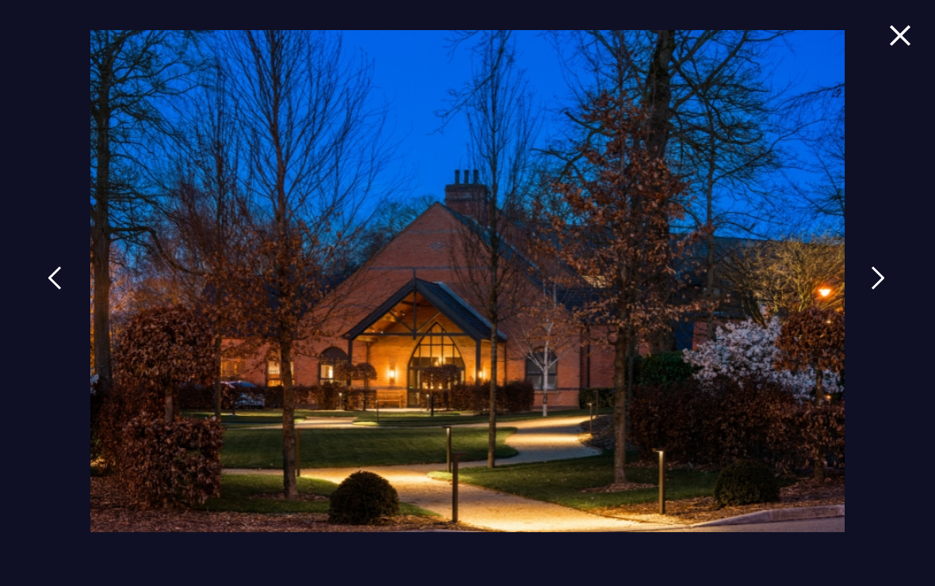
click at [876, 295] on link at bounding box center [878, 290] width 40 height 73
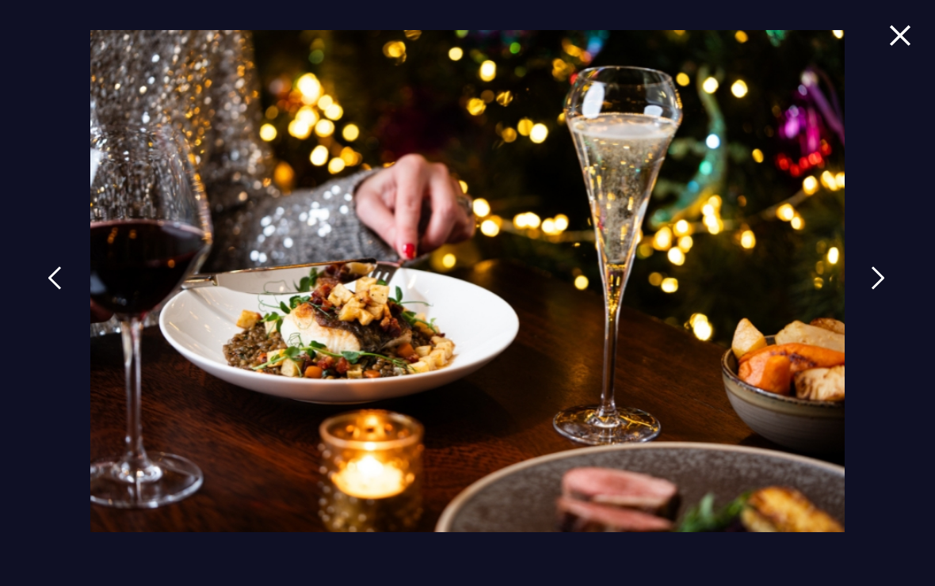
click at [875, 295] on link at bounding box center [878, 290] width 40 height 73
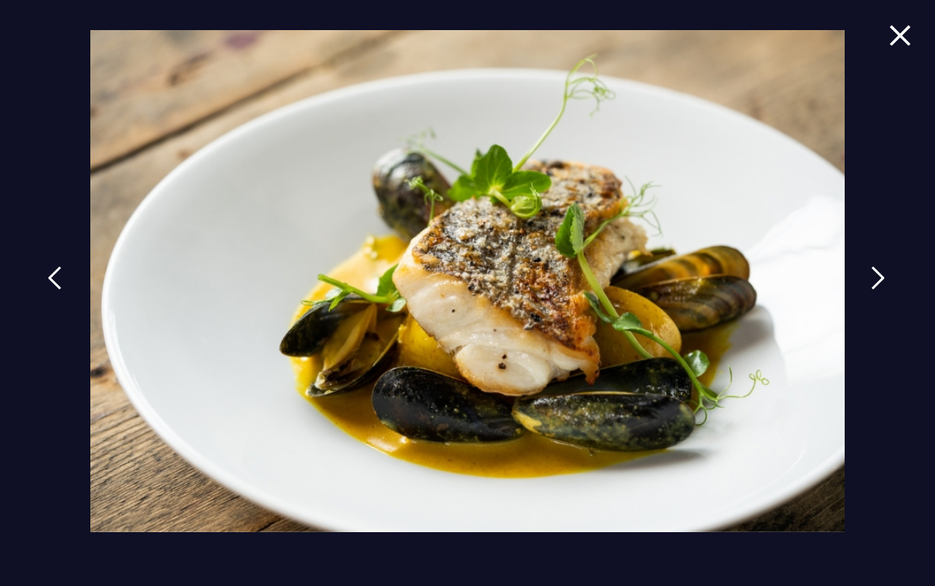
click at [879, 284] on img at bounding box center [878, 278] width 14 height 24
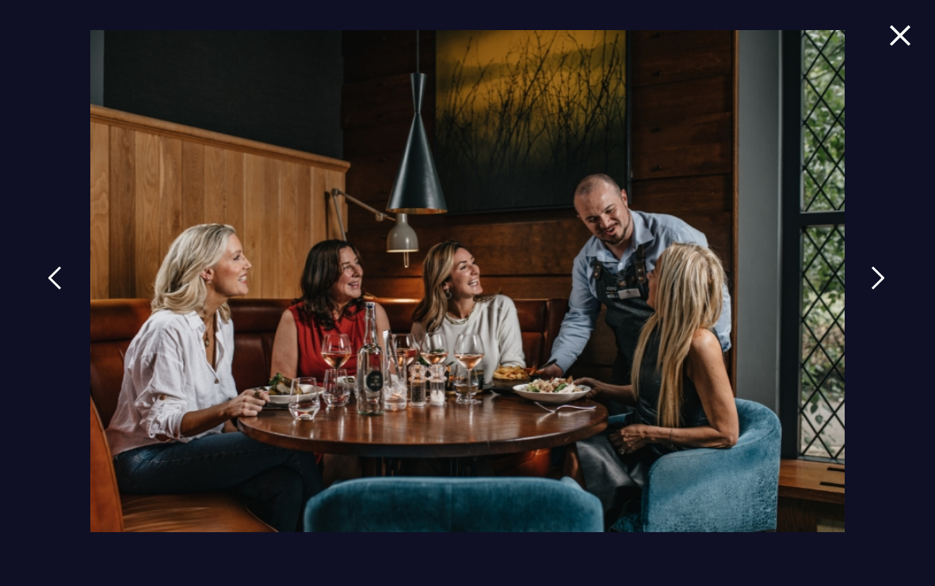
click at [859, 301] on div at bounding box center [467, 293] width 935 height 586
click at [862, 299] on link at bounding box center [878, 290] width 40 height 73
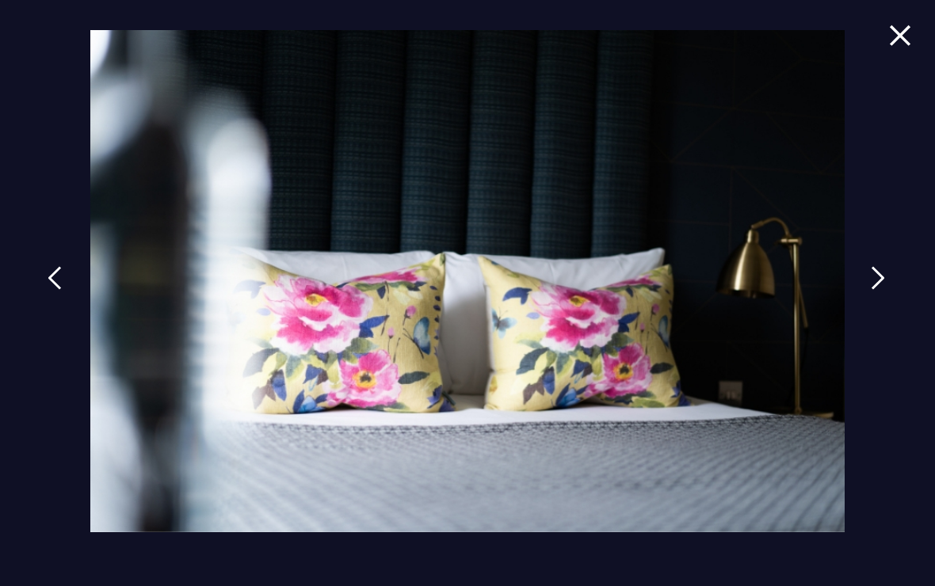
click at [872, 292] on link at bounding box center [878, 290] width 40 height 73
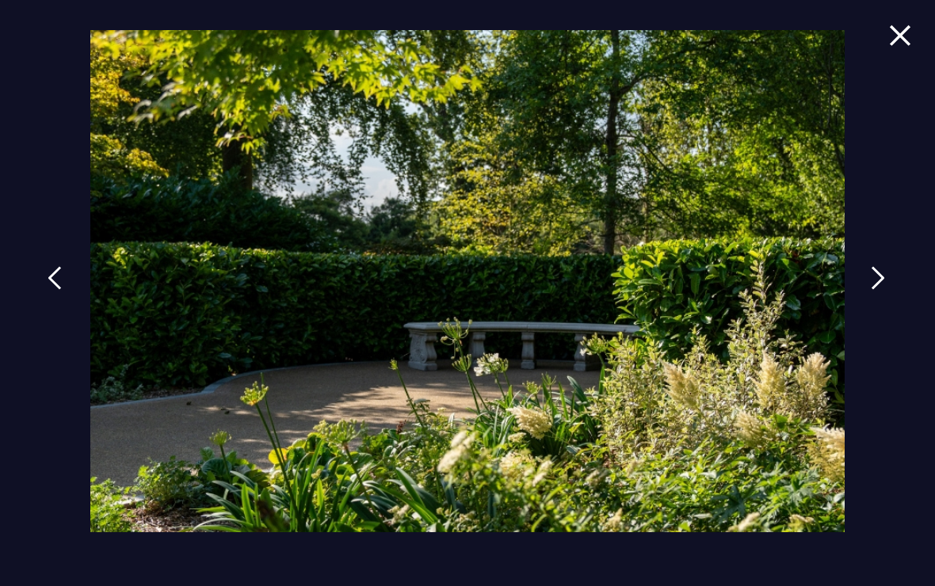
click at [868, 306] on link at bounding box center [878, 290] width 40 height 73
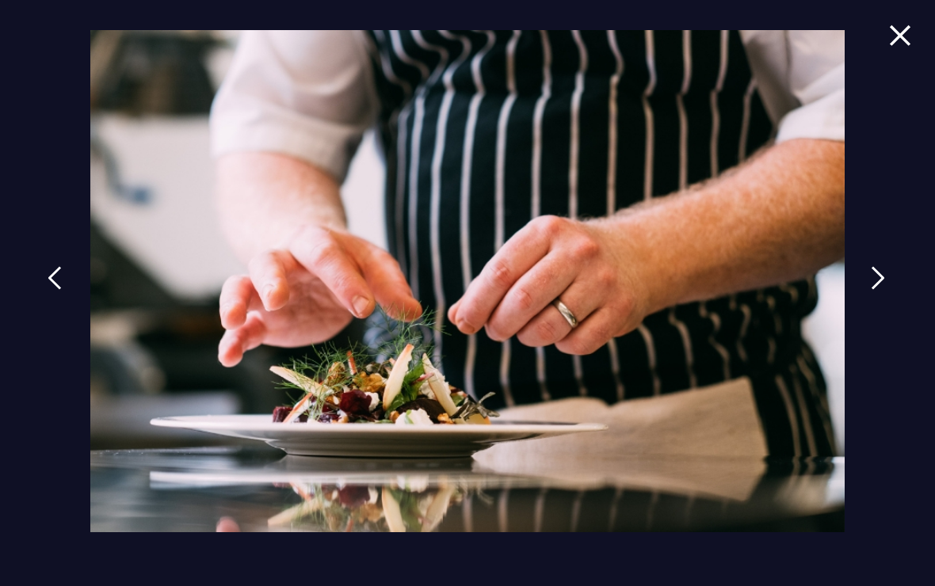
click at [883, 290] on img at bounding box center [878, 278] width 14 height 24
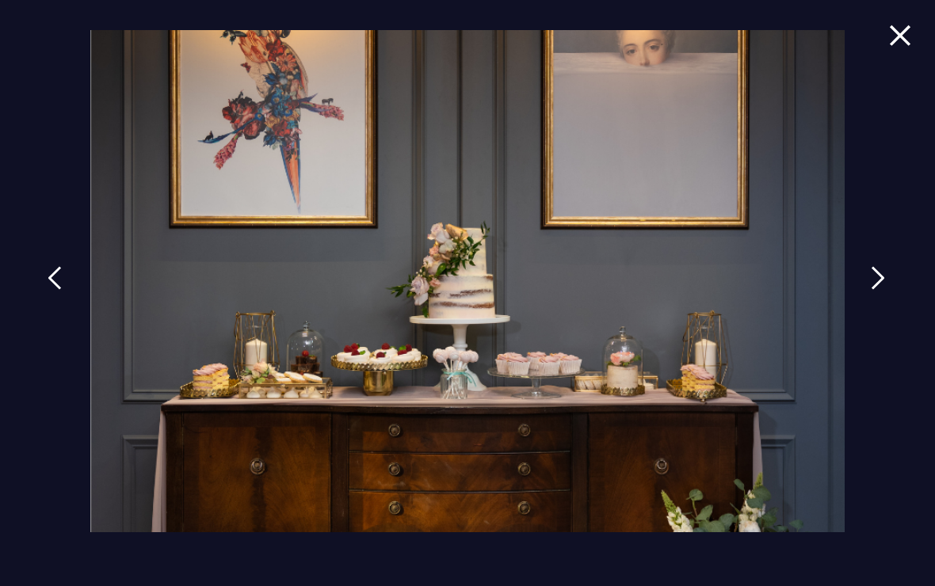
click at [880, 303] on link at bounding box center [878, 290] width 40 height 73
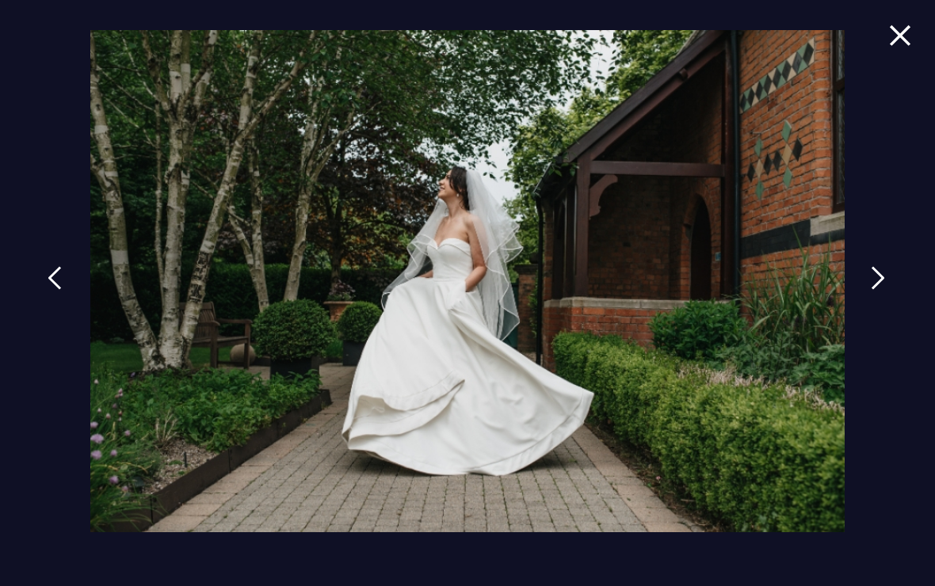
click at [876, 294] on link at bounding box center [878, 290] width 40 height 73
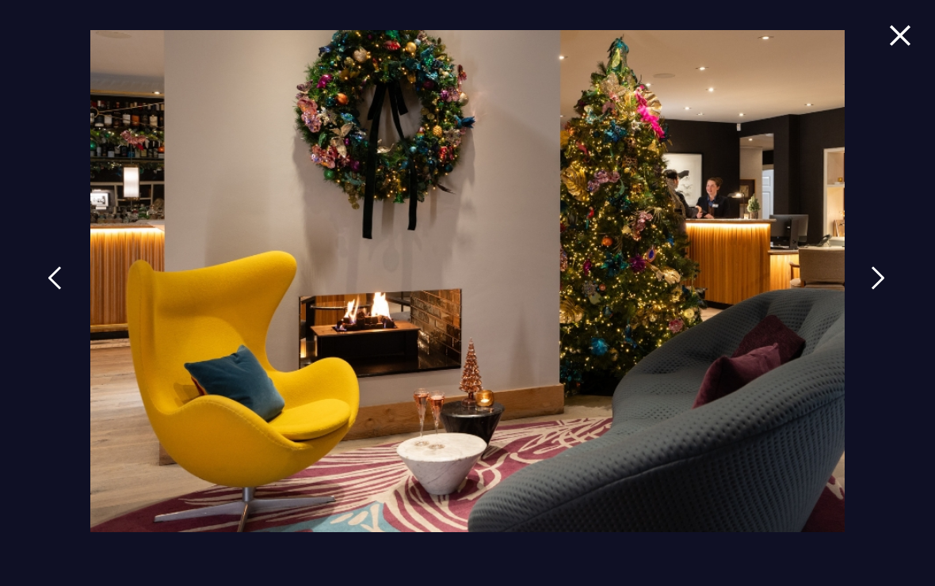
click at [880, 290] on img at bounding box center [878, 278] width 14 height 24
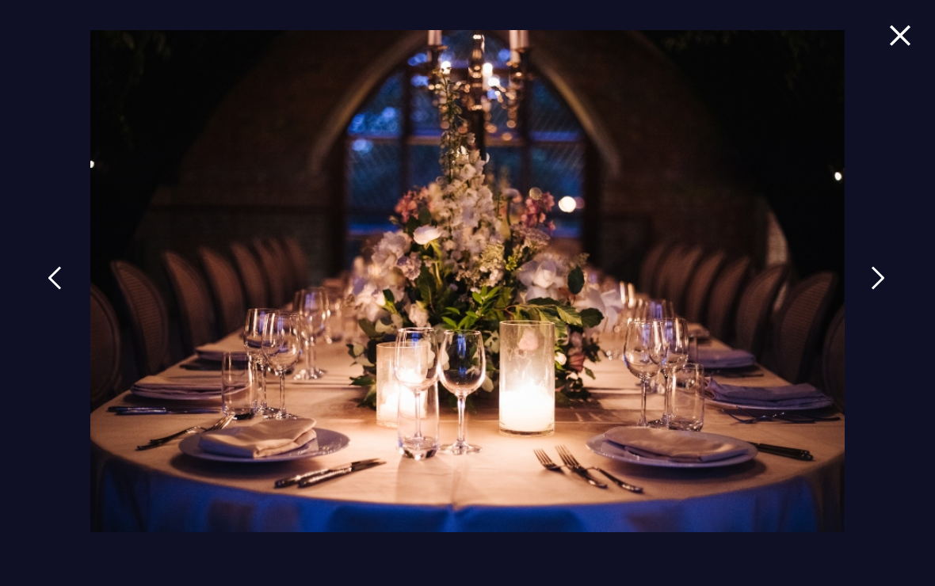
click at [872, 292] on link at bounding box center [878, 290] width 40 height 73
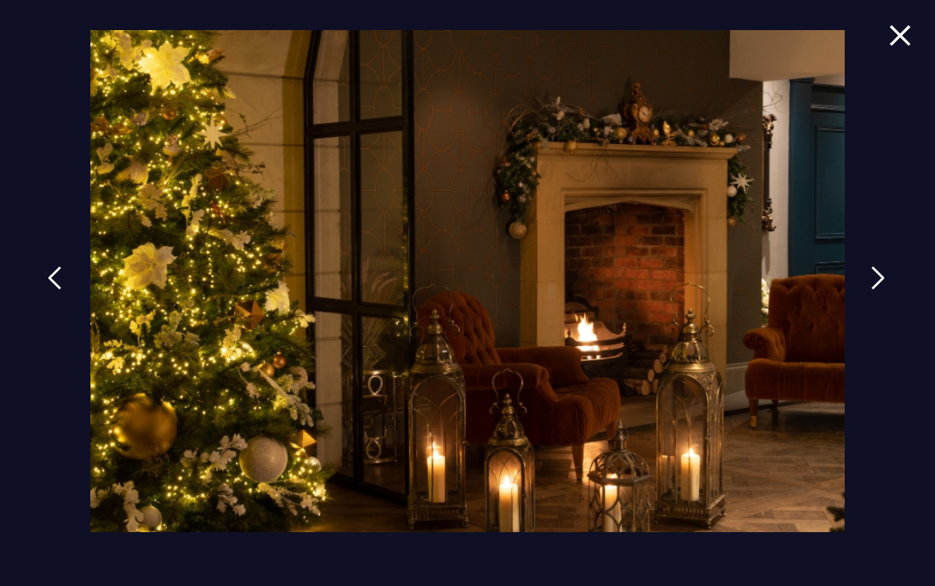
click at [880, 288] on img at bounding box center [878, 278] width 14 height 24
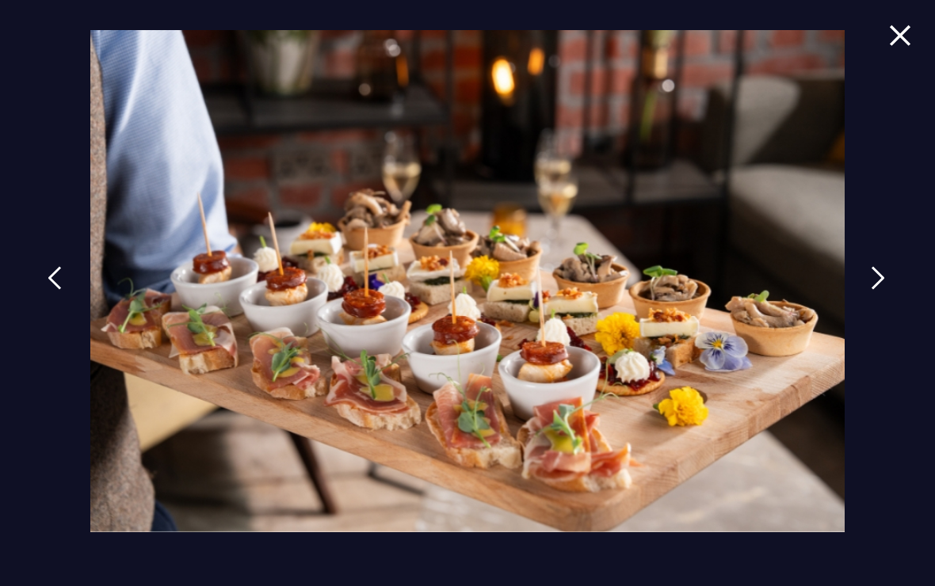
click at [865, 292] on div at bounding box center [467, 293] width 935 height 586
click at [866, 285] on link at bounding box center [878, 290] width 40 height 73
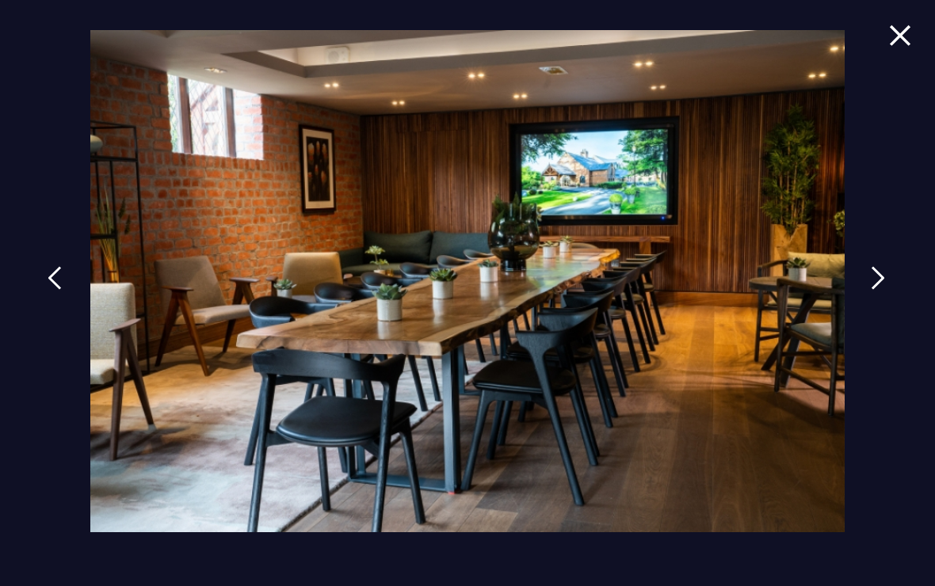
click at [862, 297] on link at bounding box center [878, 290] width 40 height 73
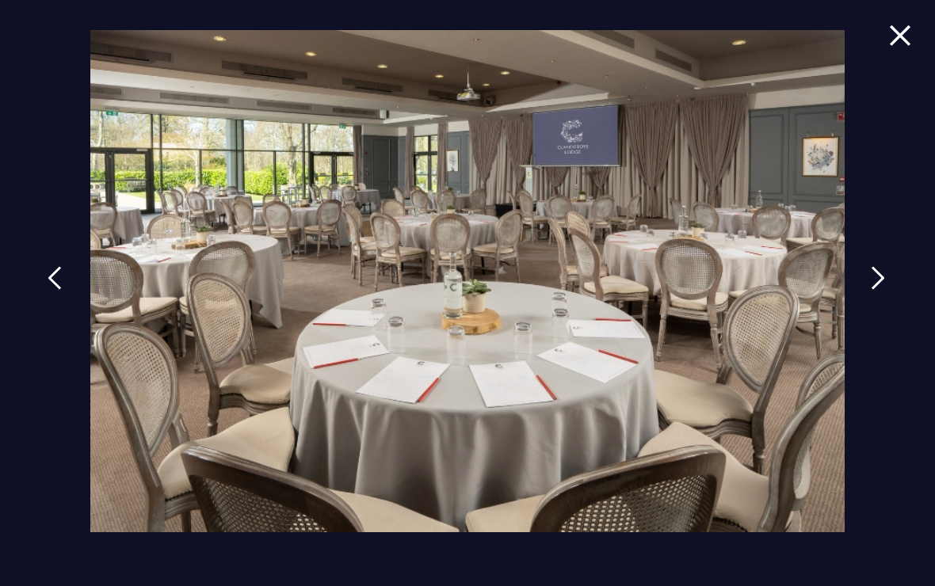
click at [844, 292] on img at bounding box center [467, 281] width 754 height 502
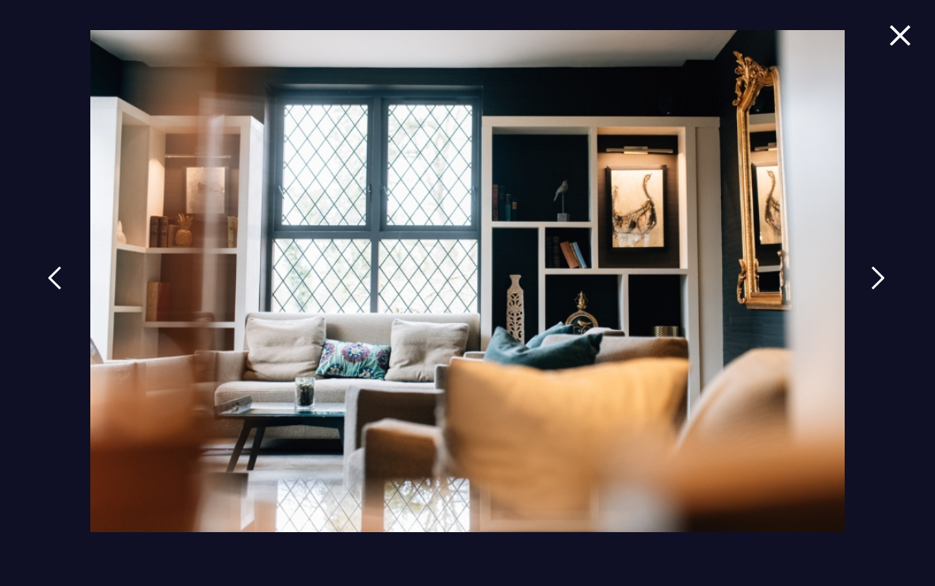
click at [865, 290] on link at bounding box center [878, 290] width 40 height 73
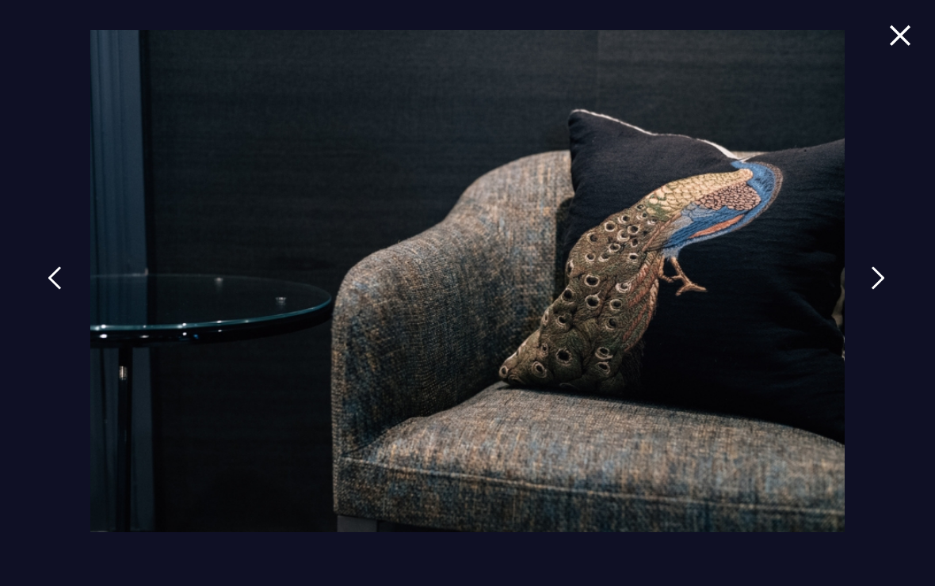
click at [880, 290] on img at bounding box center [878, 278] width 14 height 24
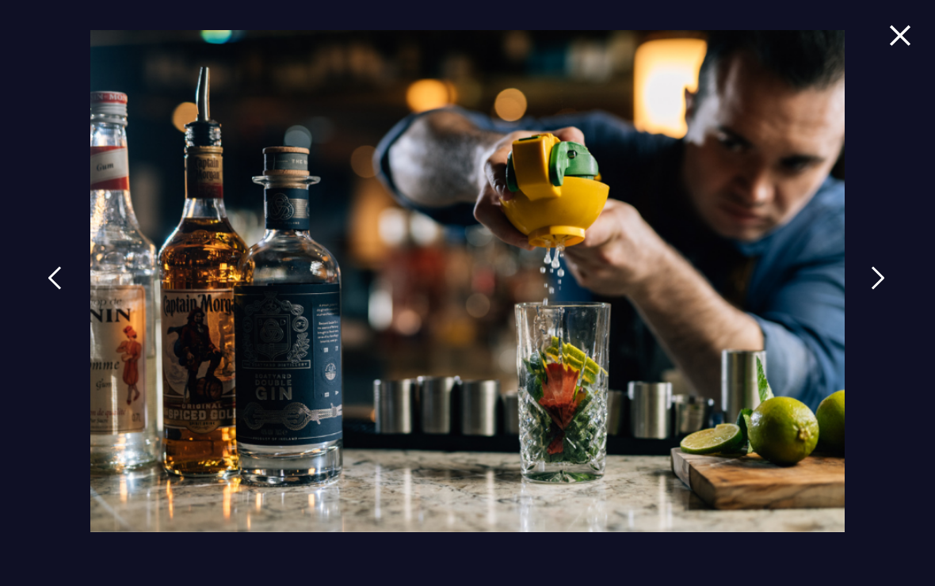
click at [902, 29] on img at bounding box center [900, 35] width 22 height 21
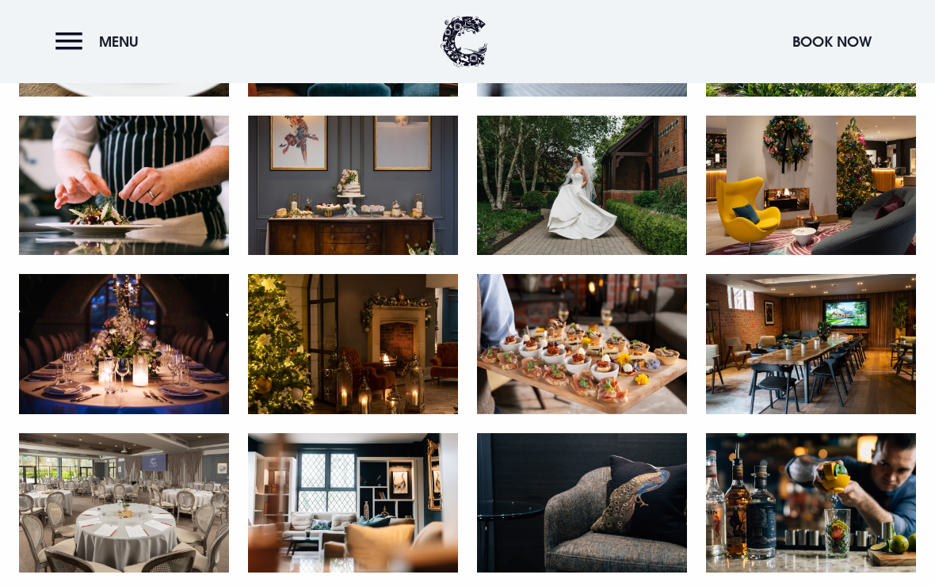
scroll to position [2251, 0]
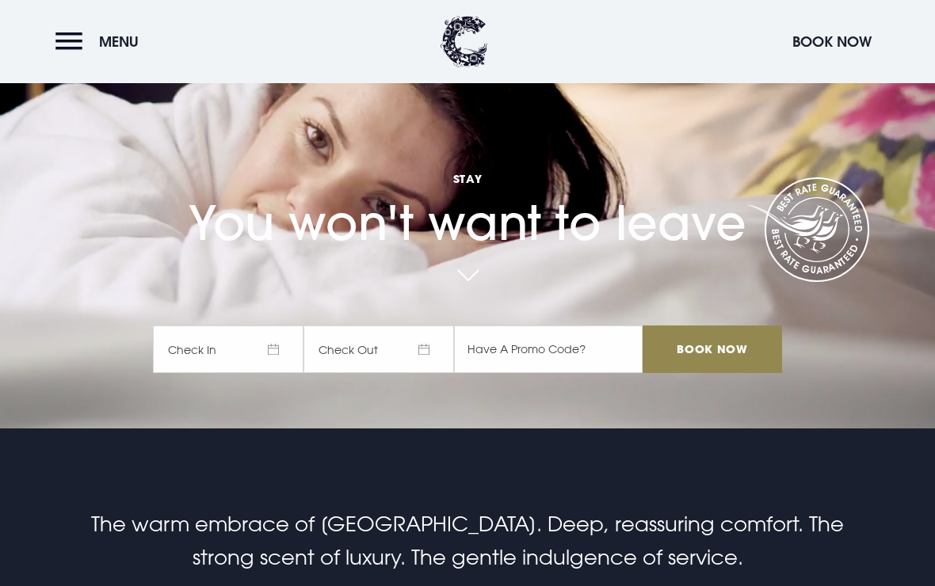
scroll to position [161, 0]
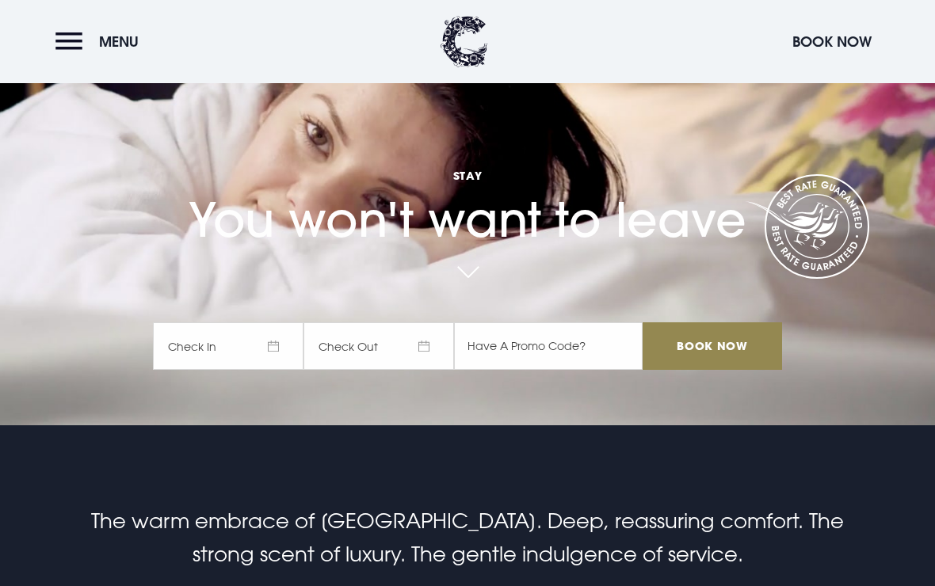
click at [266, 370] on span "Check In" at bounding box center [228, 346] width 151 height 48
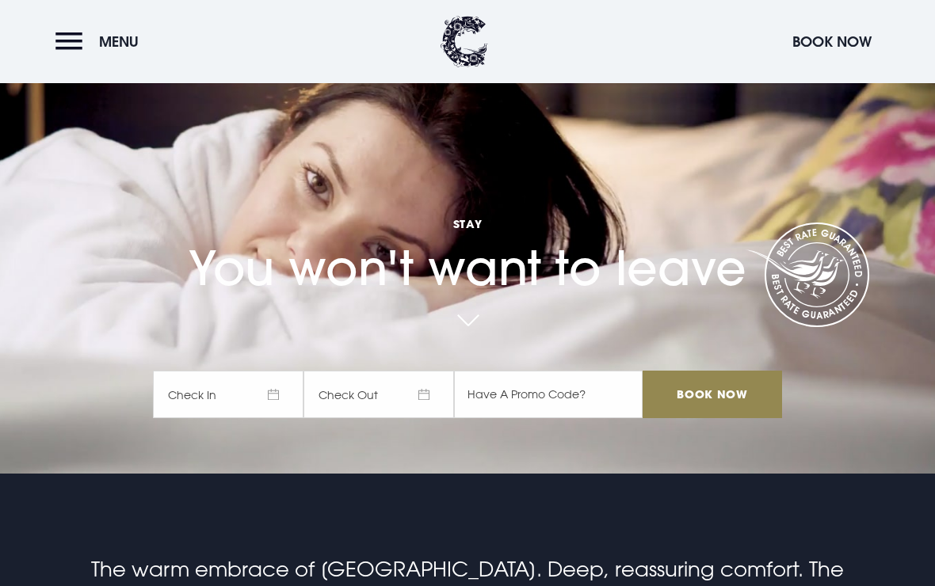
scroll to position [111, 0]
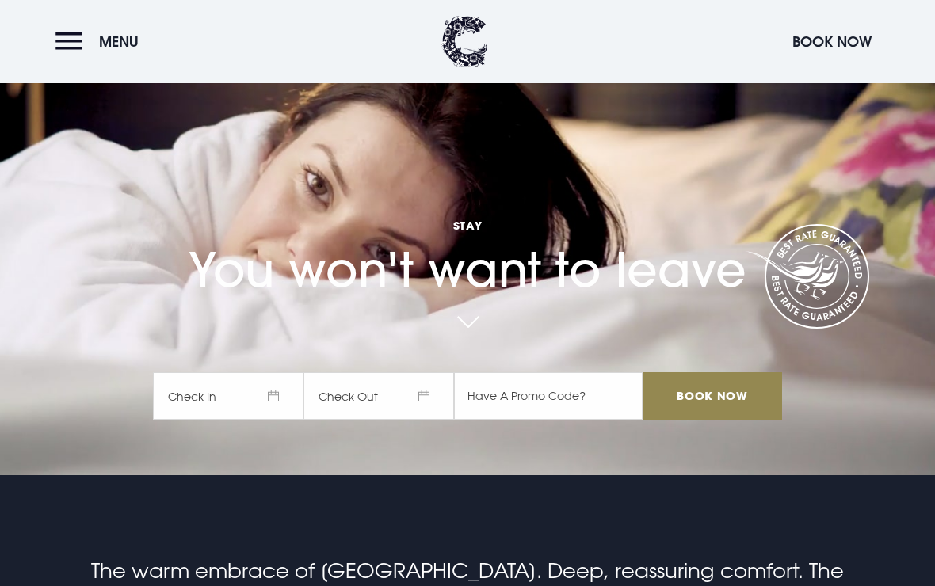
click at [269, 415] on span "Check In" at bounding box center [228, 396] width 151 height 48
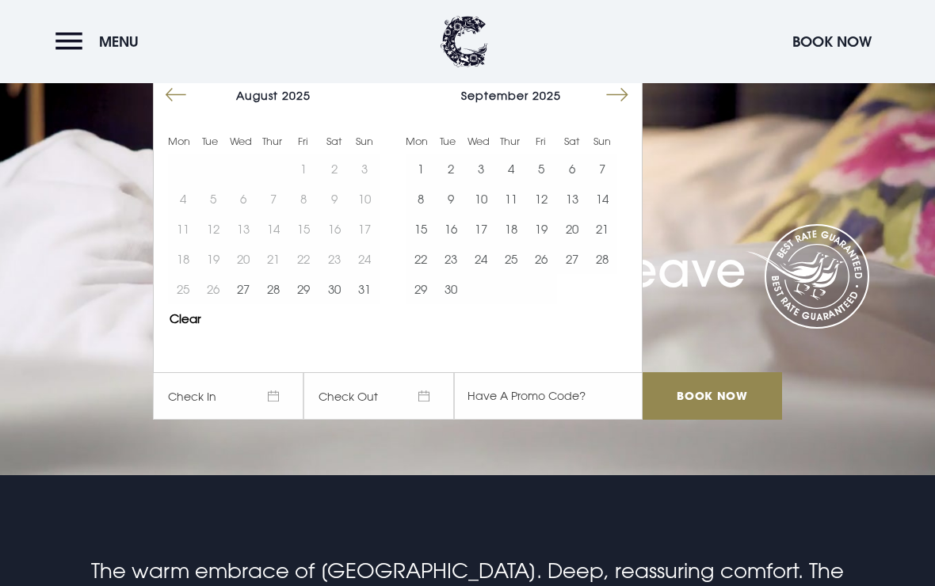
click at [243, 304] on button "27" at bounding box center [243, 289] width 30 height 30
click at [681, 417] on input "Book Now" at bounding box center [712, 396] width 139 height 48
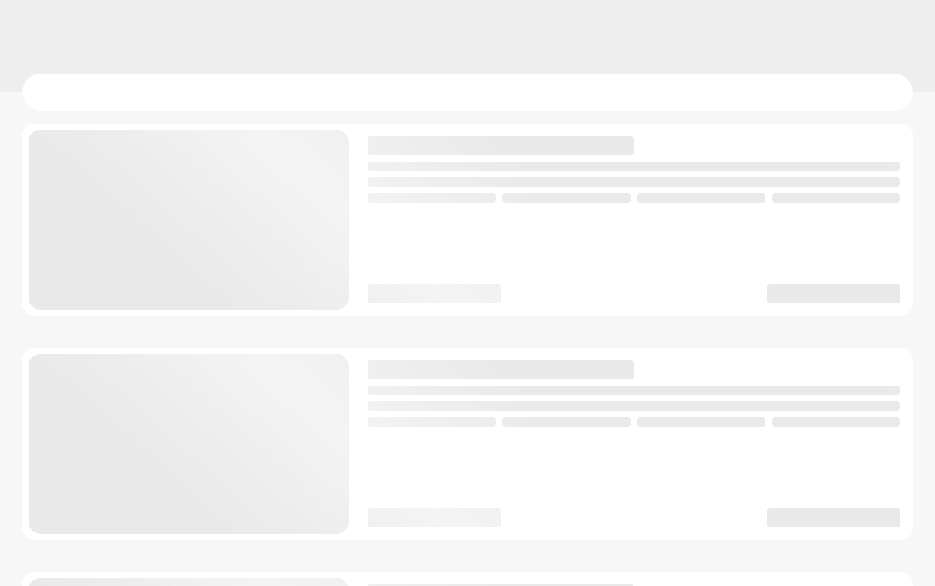
checkbox input "true"
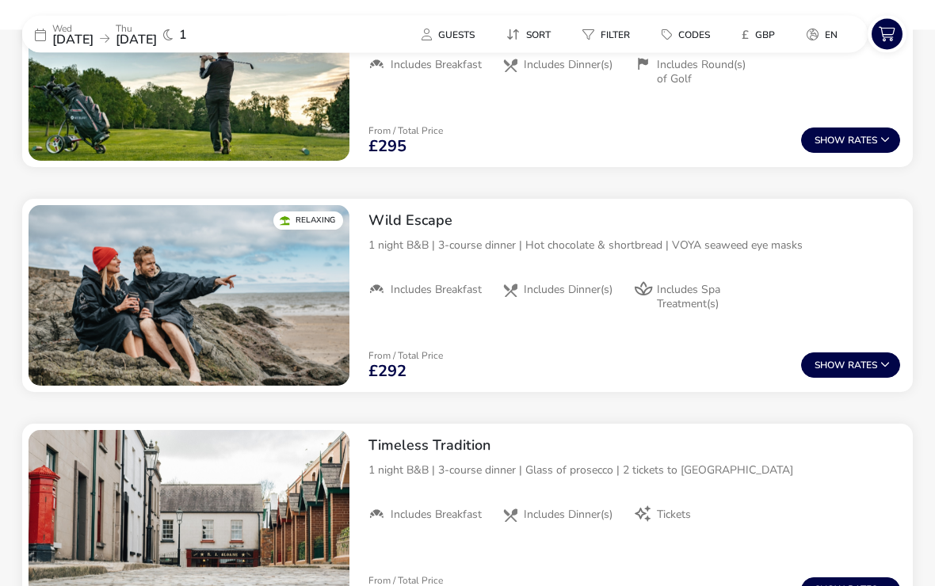
scroll to position [1865, 0]
